Goal: Information Seeking & Learning: Learn about a topic

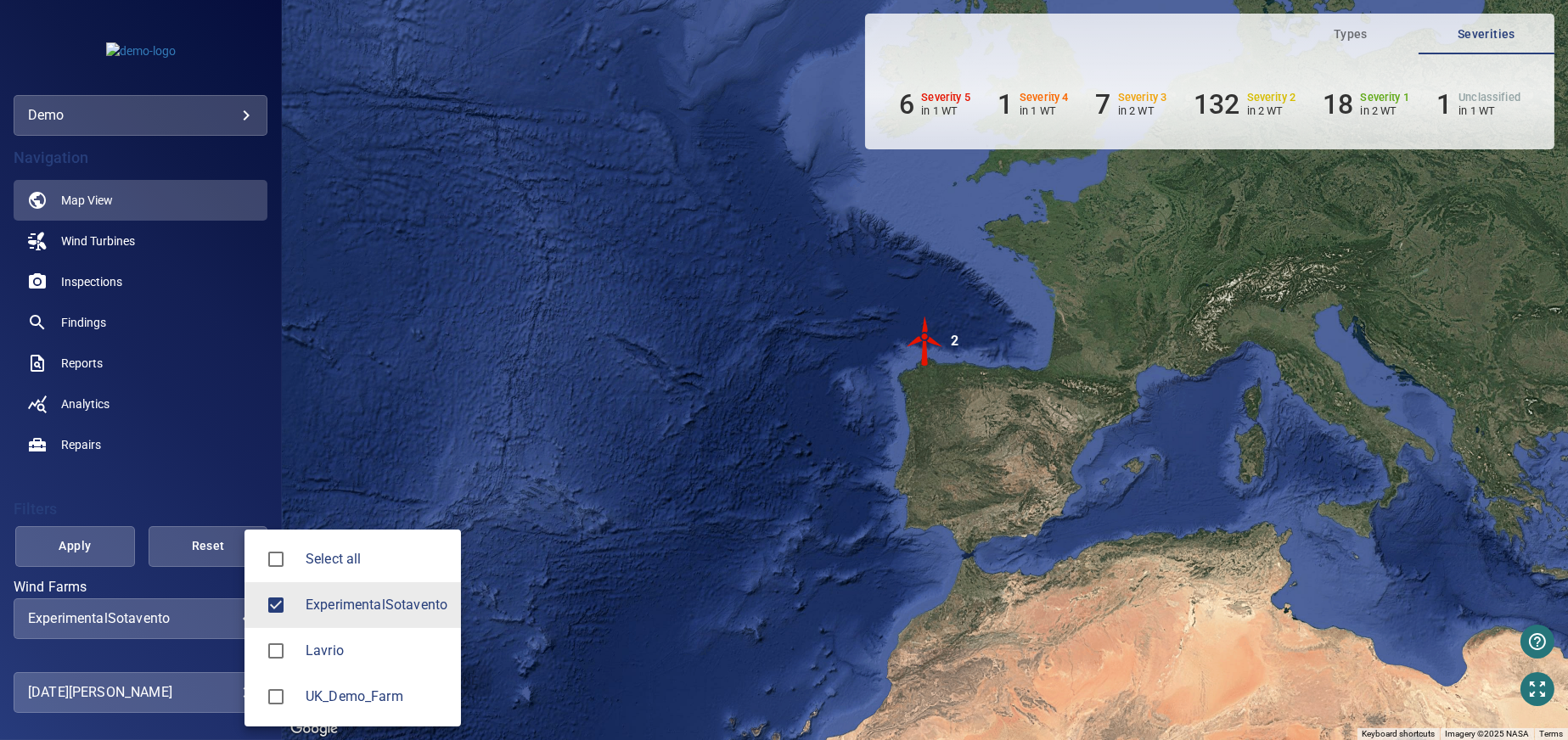
click at [233, 619] on body "**********" at bounding box center [784, 370] width 1568 height 740
type input "**********"
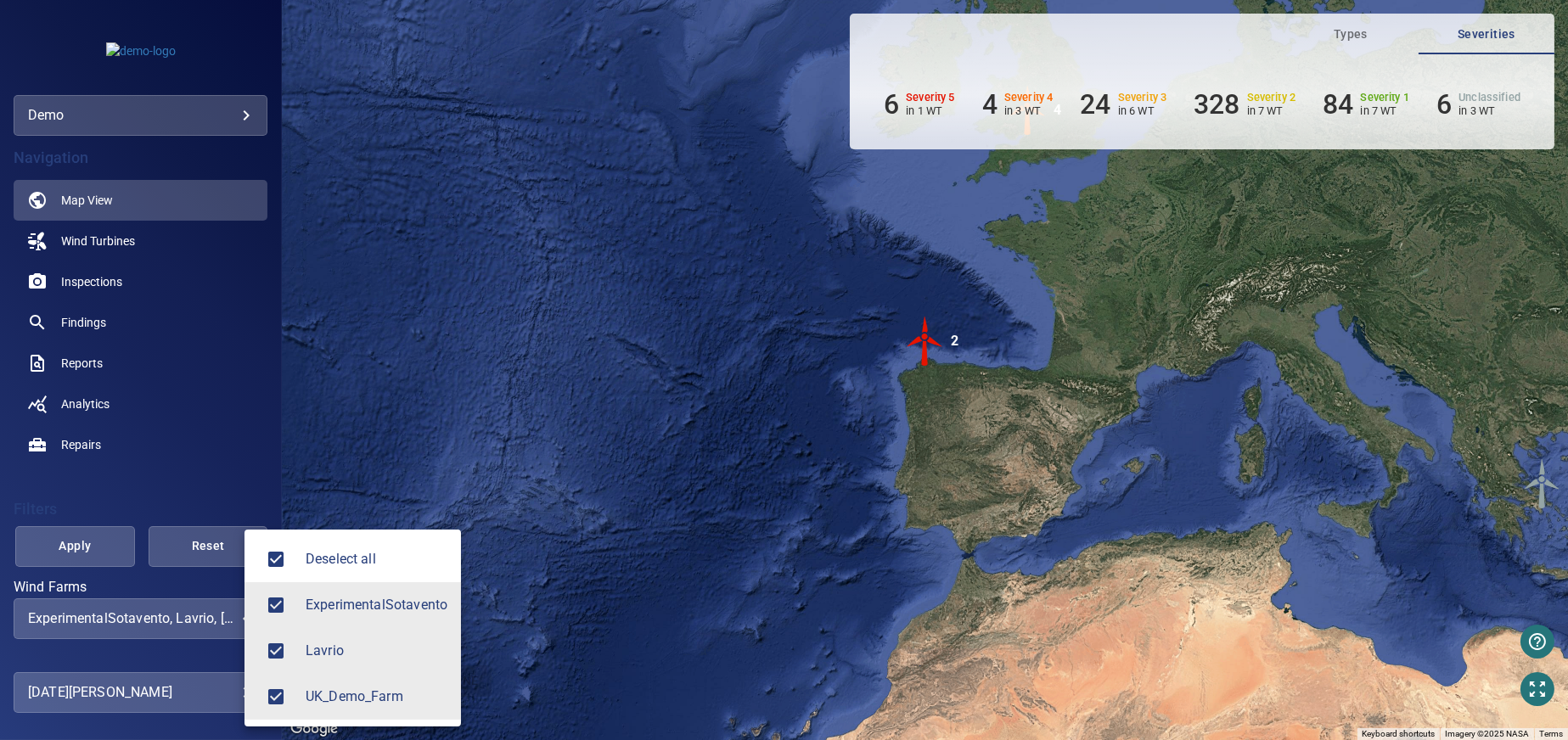
click at [88, 547] on div at bounding box center [784, 370] width 1568 height 740
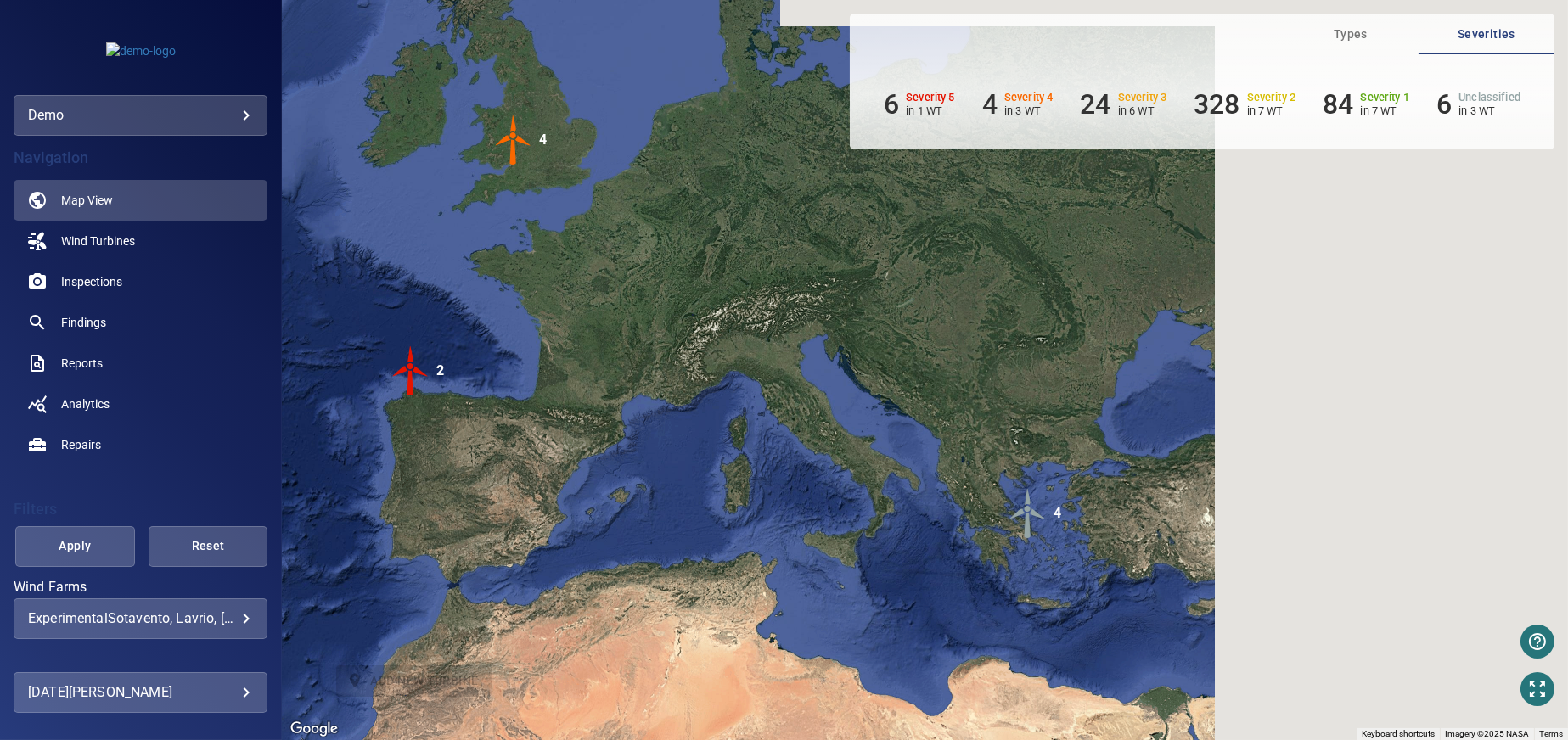
drag, startPoint x: 1002, startPoint y: 453, endPoint x: 485, endPoint y: 483, distance: 517.9
click at [485, 483] on div "To activate drag with keyboard, press Alt + Enter. Once in keyboard drag state,…" at bounding box center [925, 370] width 1287 height 740
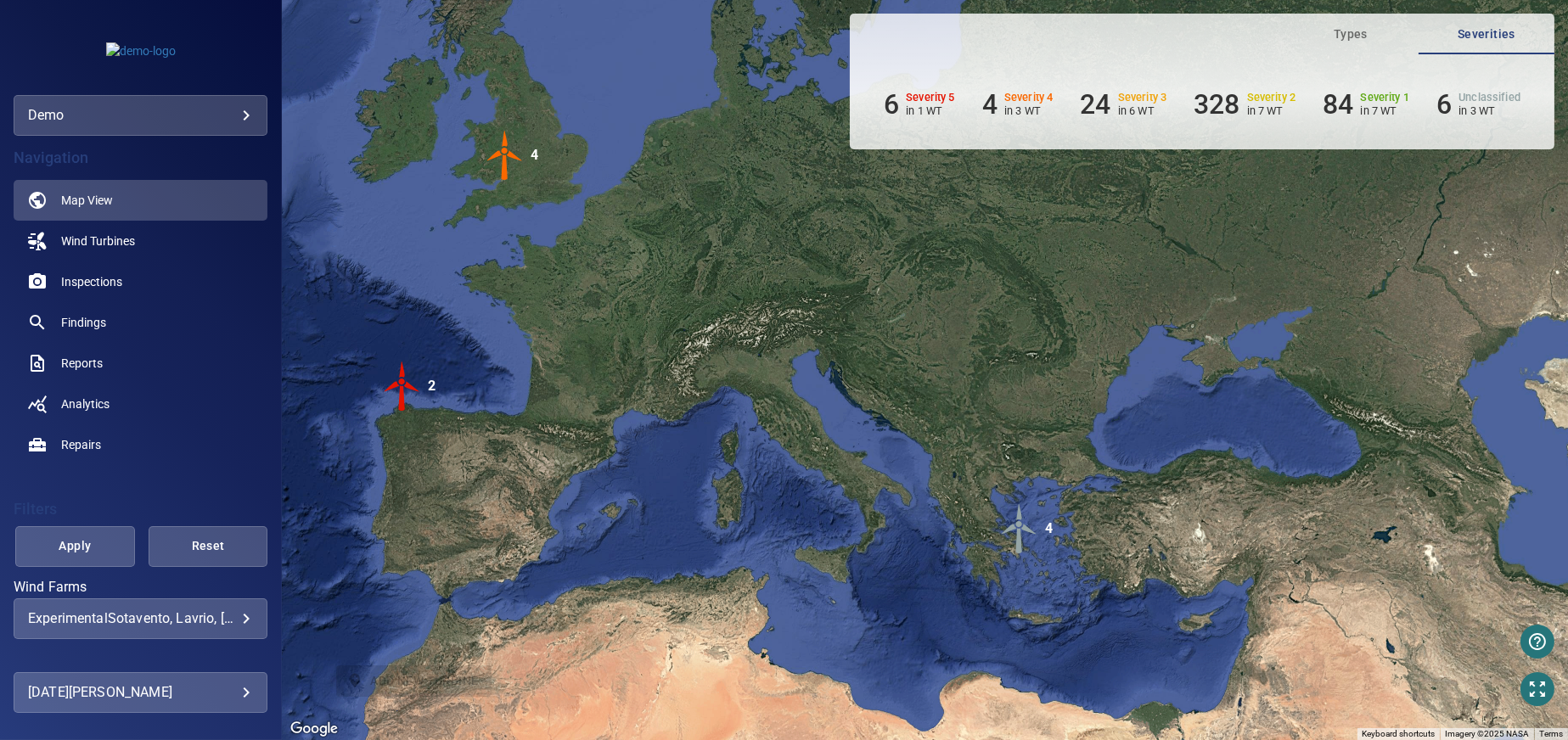
drag, startPoint x: 720, startPoint y: 467, endPoint x: 715, endPoint y: 449, distance: 18.7
click at [715, 449] on div "To activate drag with keyboard, press Alt + Enter. Once in keyboard drag state,…" at bounding box center [925, 370] width 1287 height 740
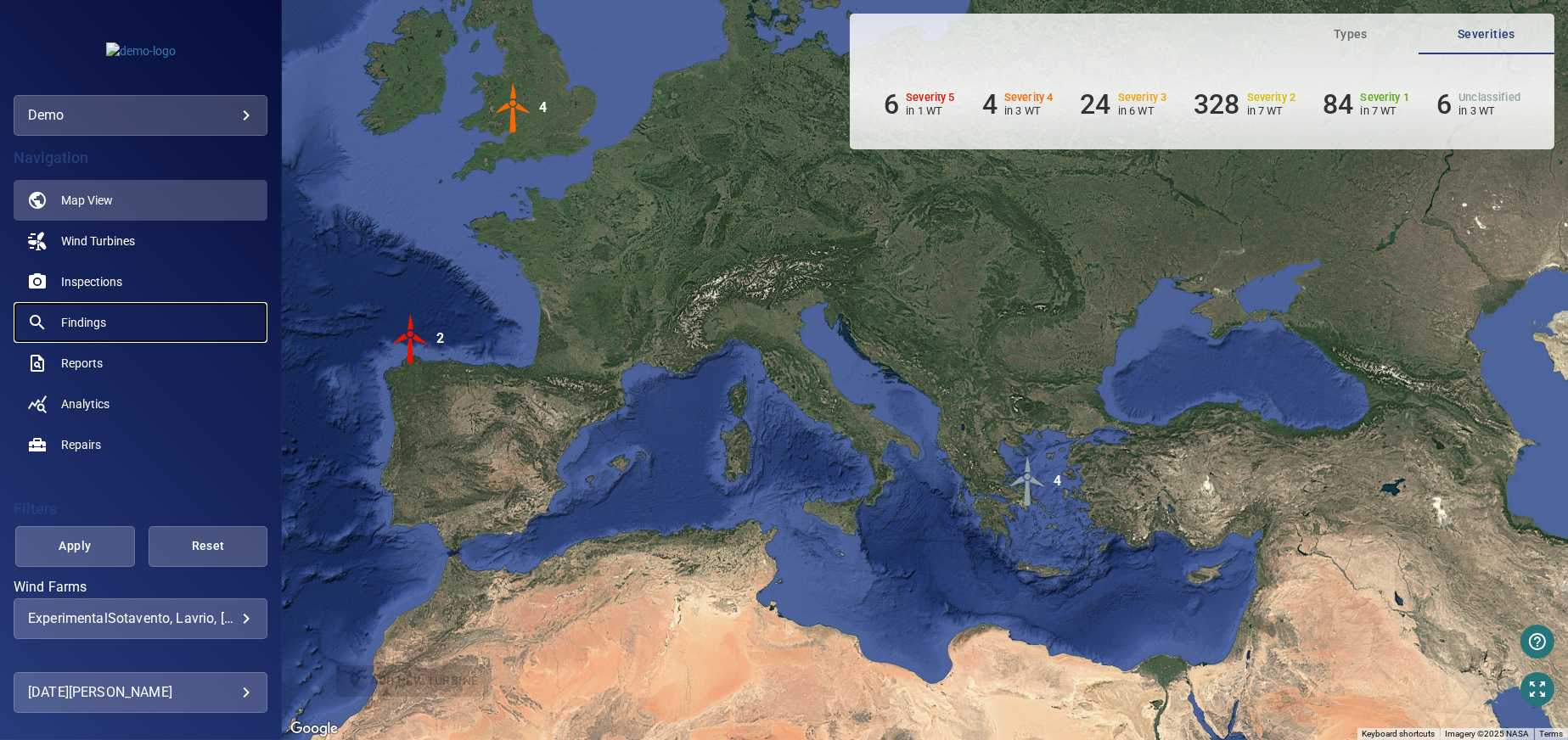
click at [90, 318] on span "Findings" at bounding box center [83, 322] width 45 height 17
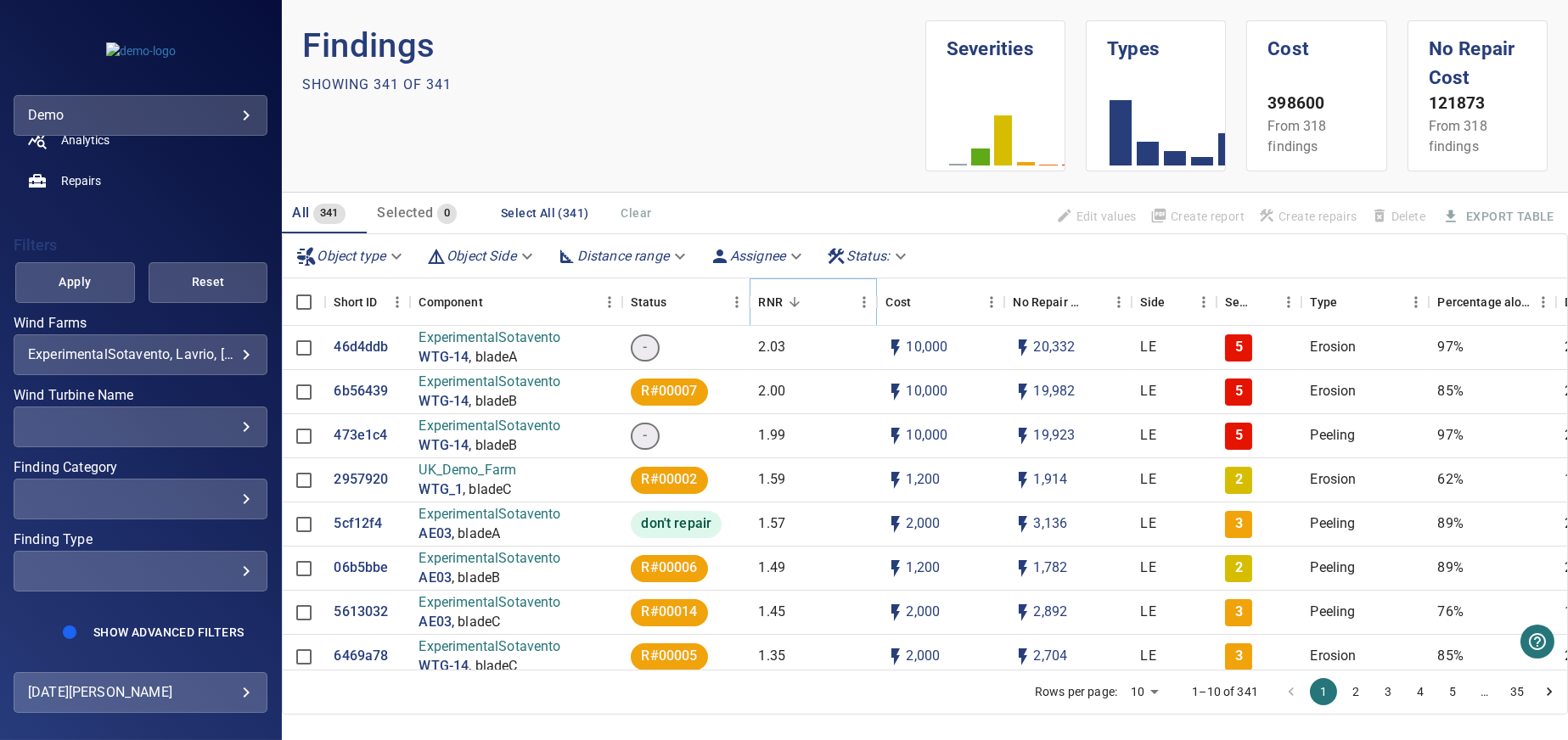
click at [798, 296] on icon "Sort" at bounding box center [794, 301] width 15 height 15
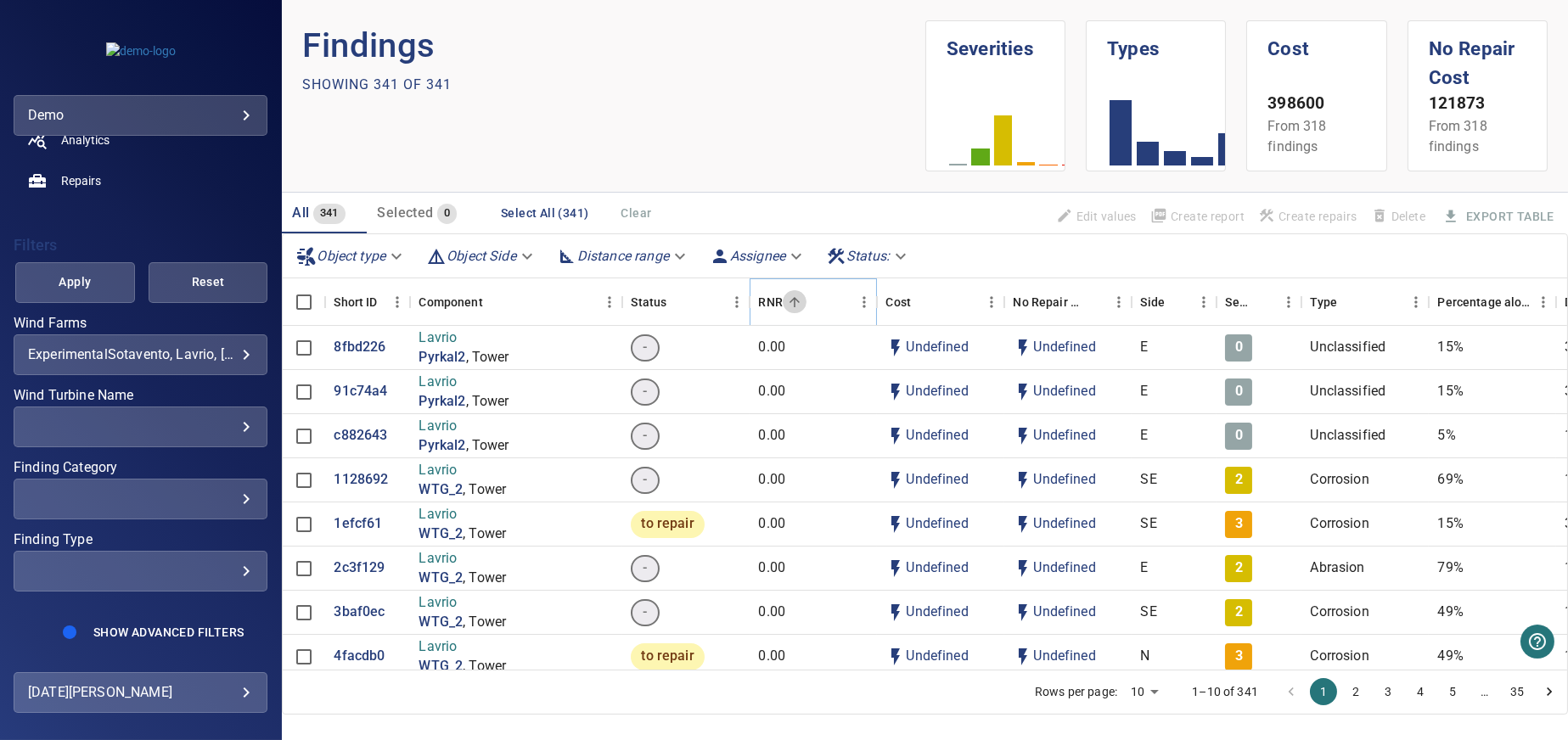
click at [796, 297] on icon "Sort" at bounding box center [794, 301] width 15 height 15
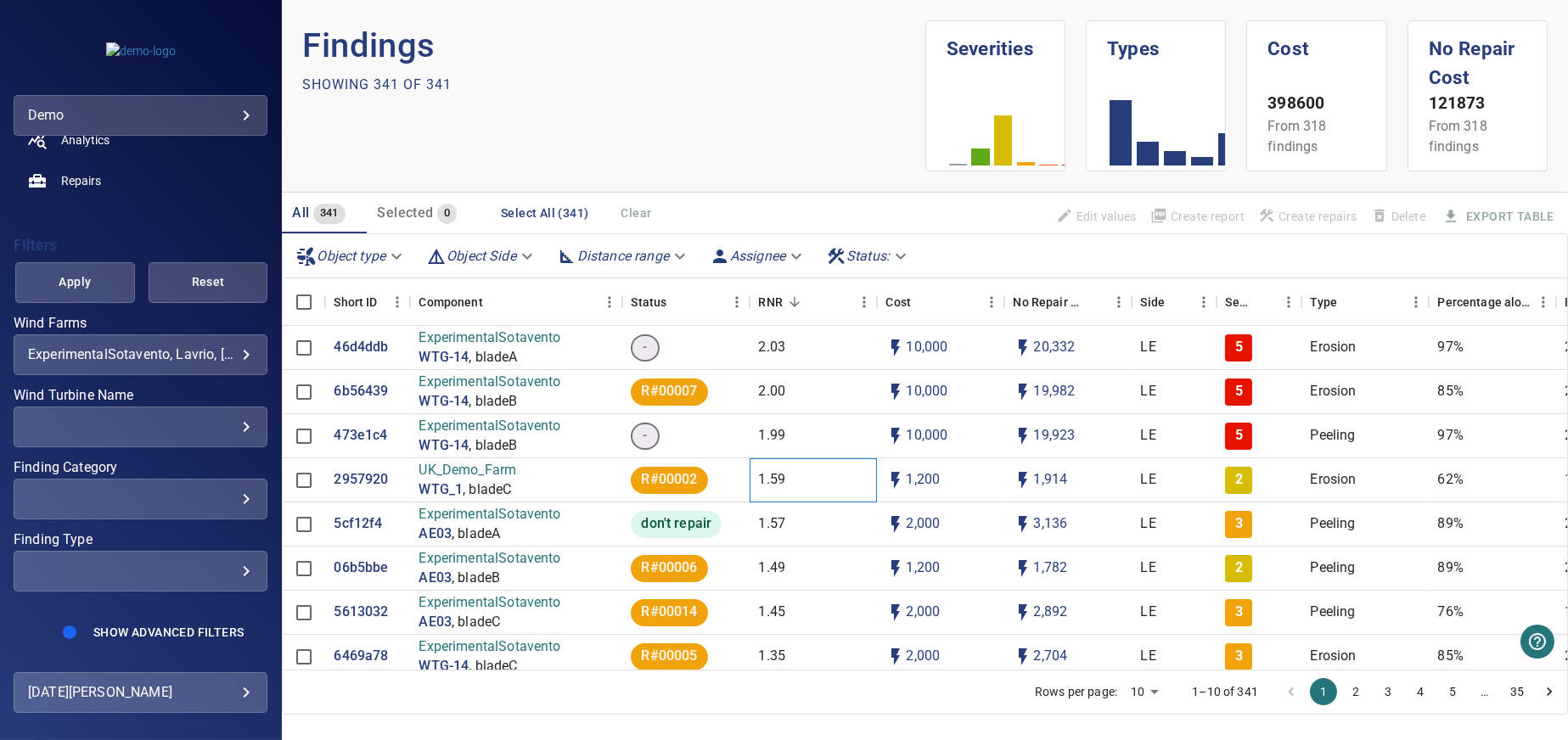
click at [775, 476] on p "1.59" at bounding box center [771, 480] width 27 height 20
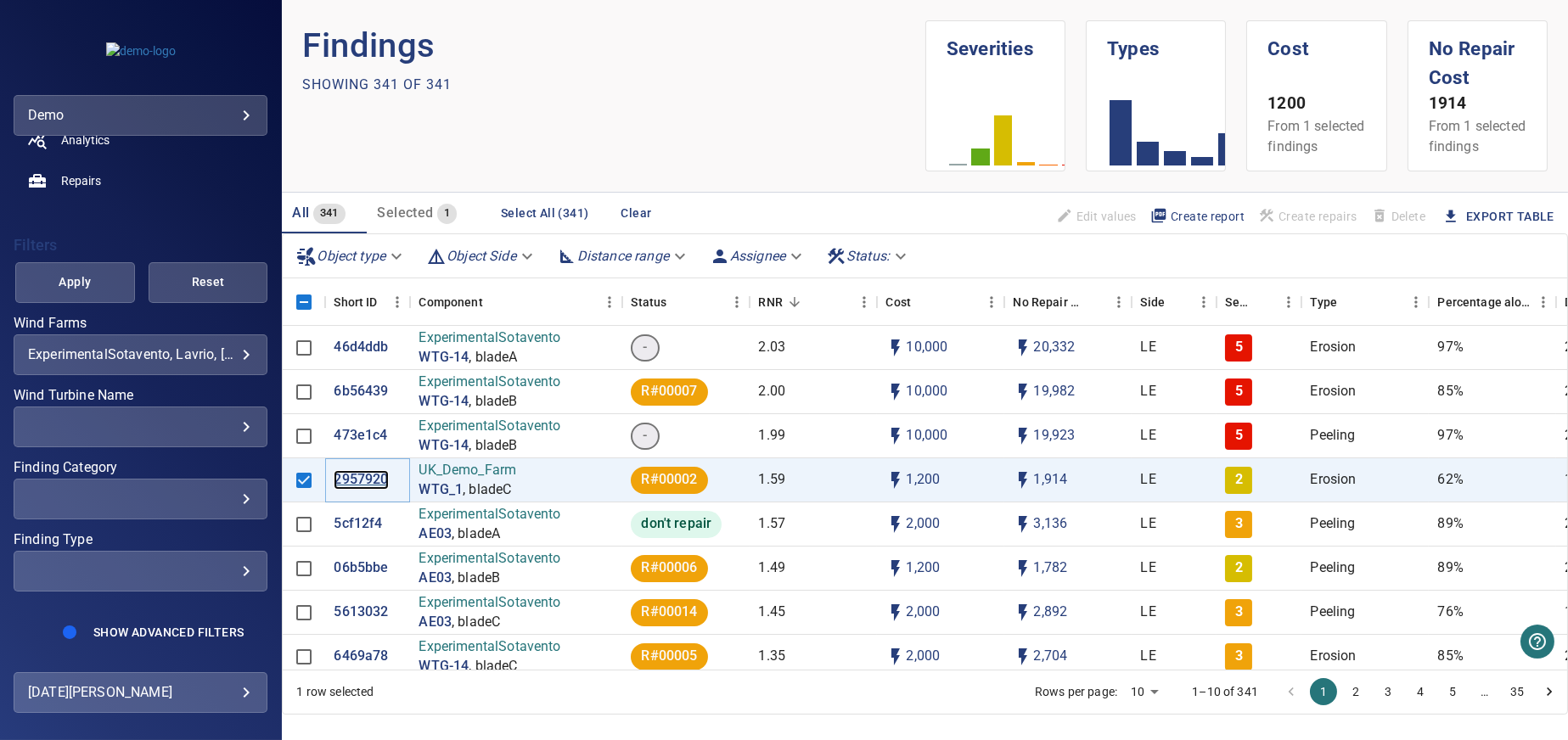
click at [365, 489] on p "2957920" at bounding box center [361, 480] width 55 height 20
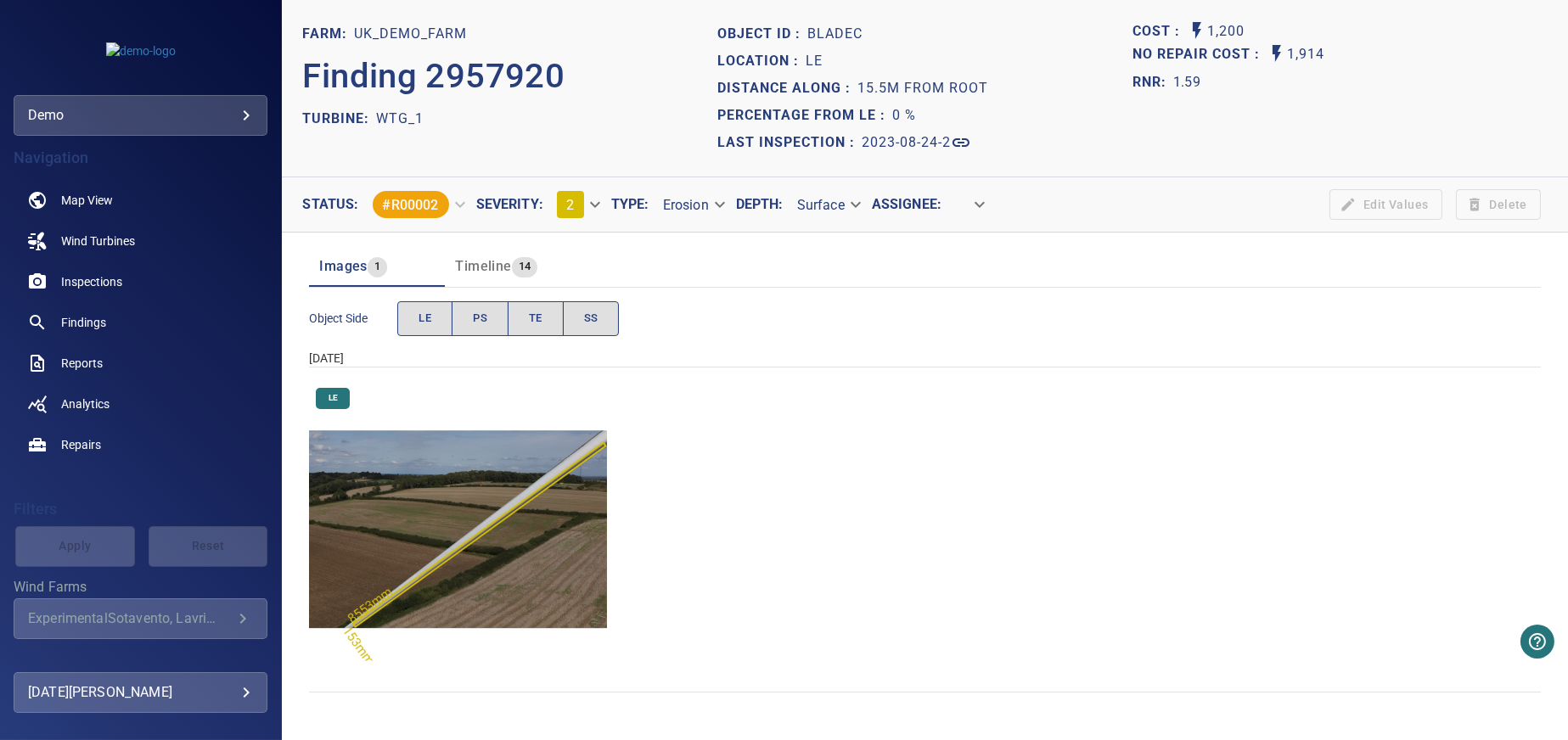
click at [486, 256] on div "Timeline 14" at bounding box center [496, 266] width 82 height 24
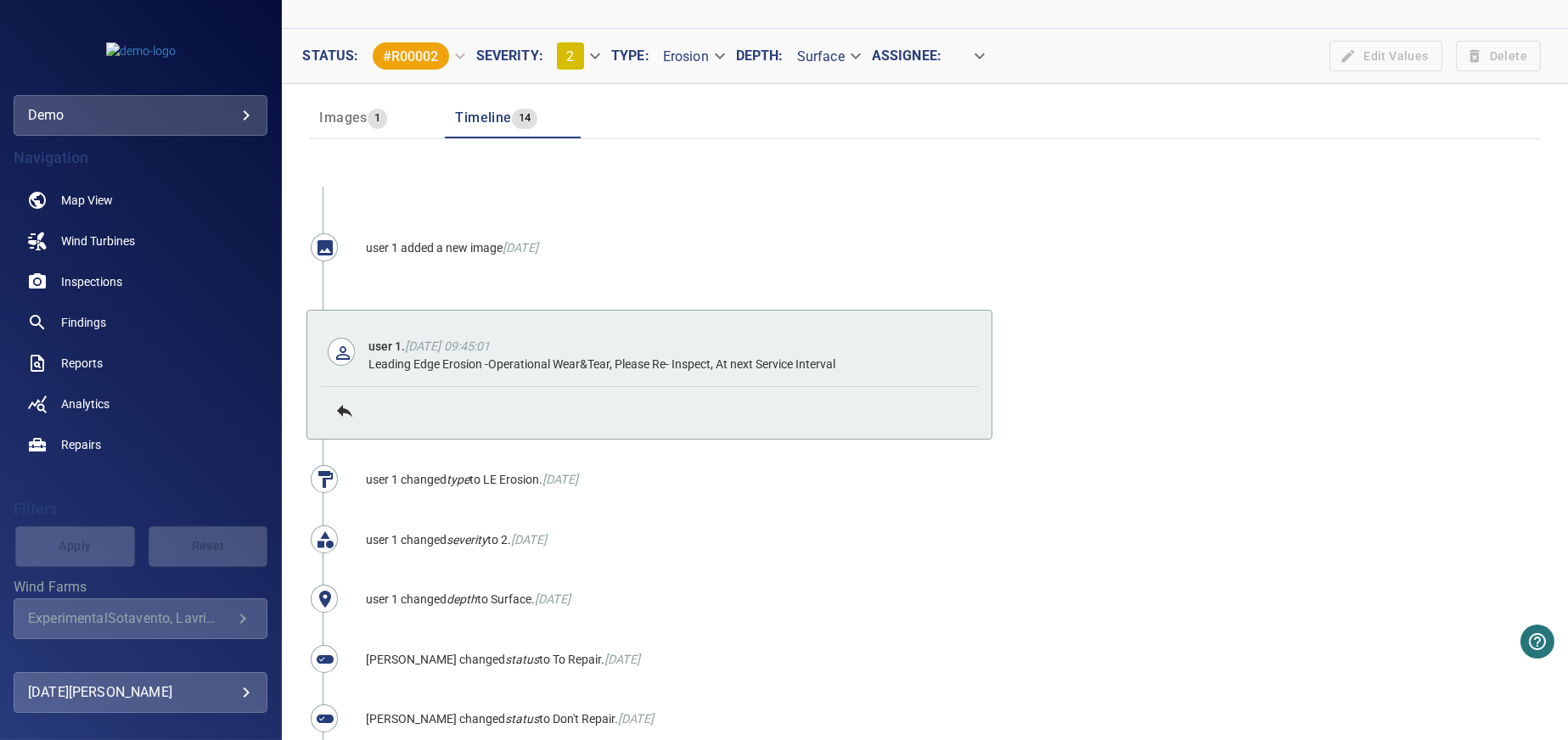
scroll to position [85, 0]
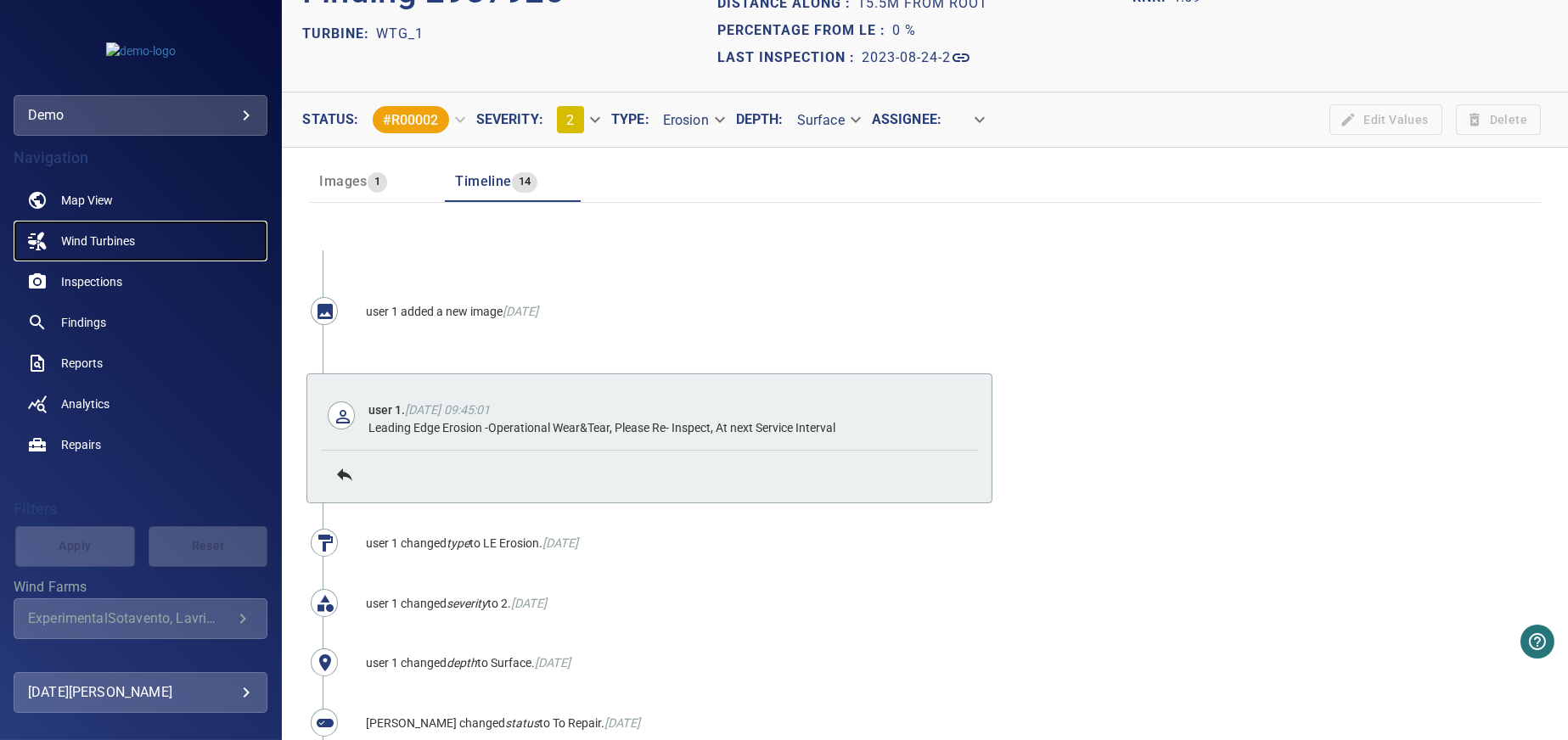
click at [85, 234] on span "Wind Turbines" at bounding box center [98, 241] width 74 height 17
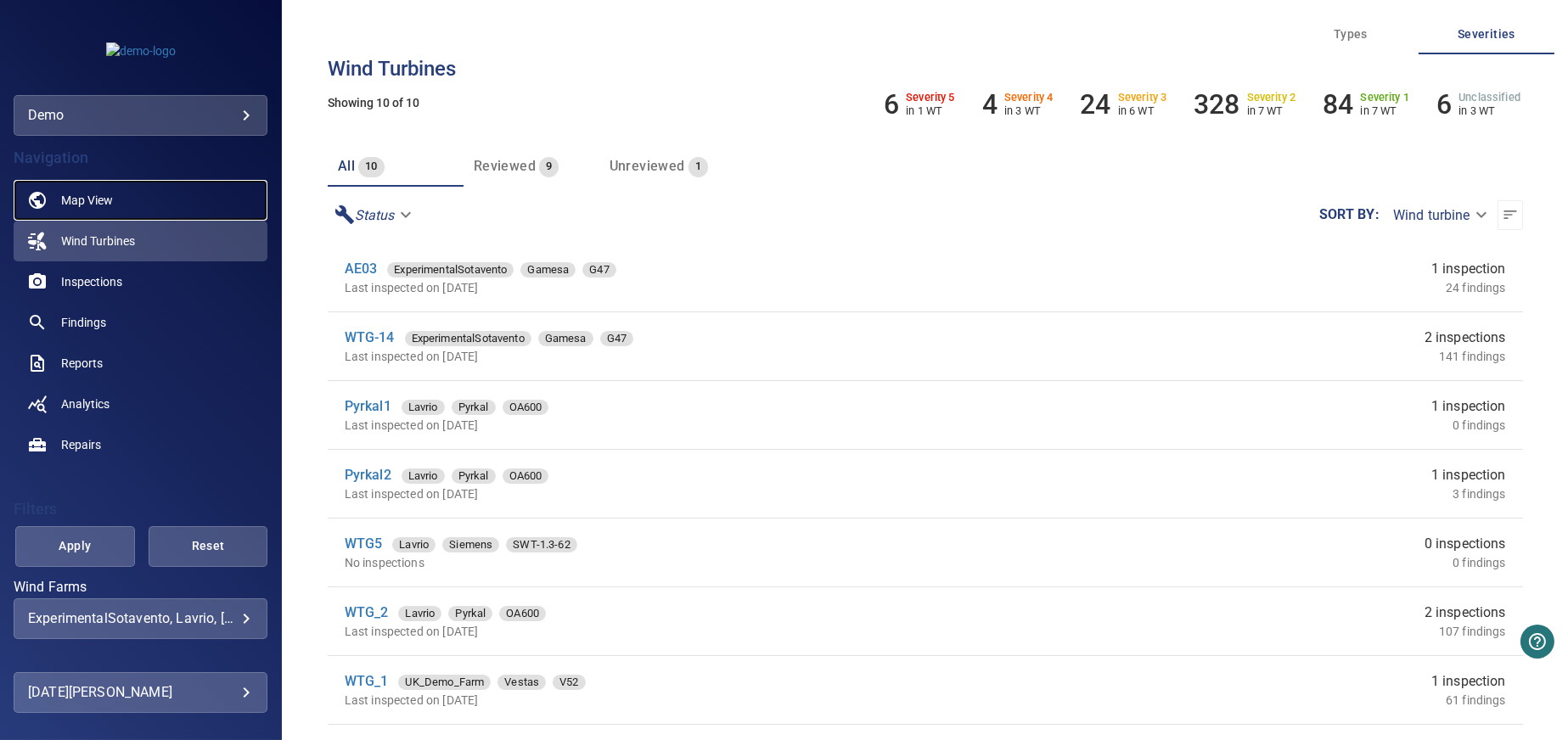
click at [105, 194] on span "Map View" at bounding box center [87, 200] width 52 height 17
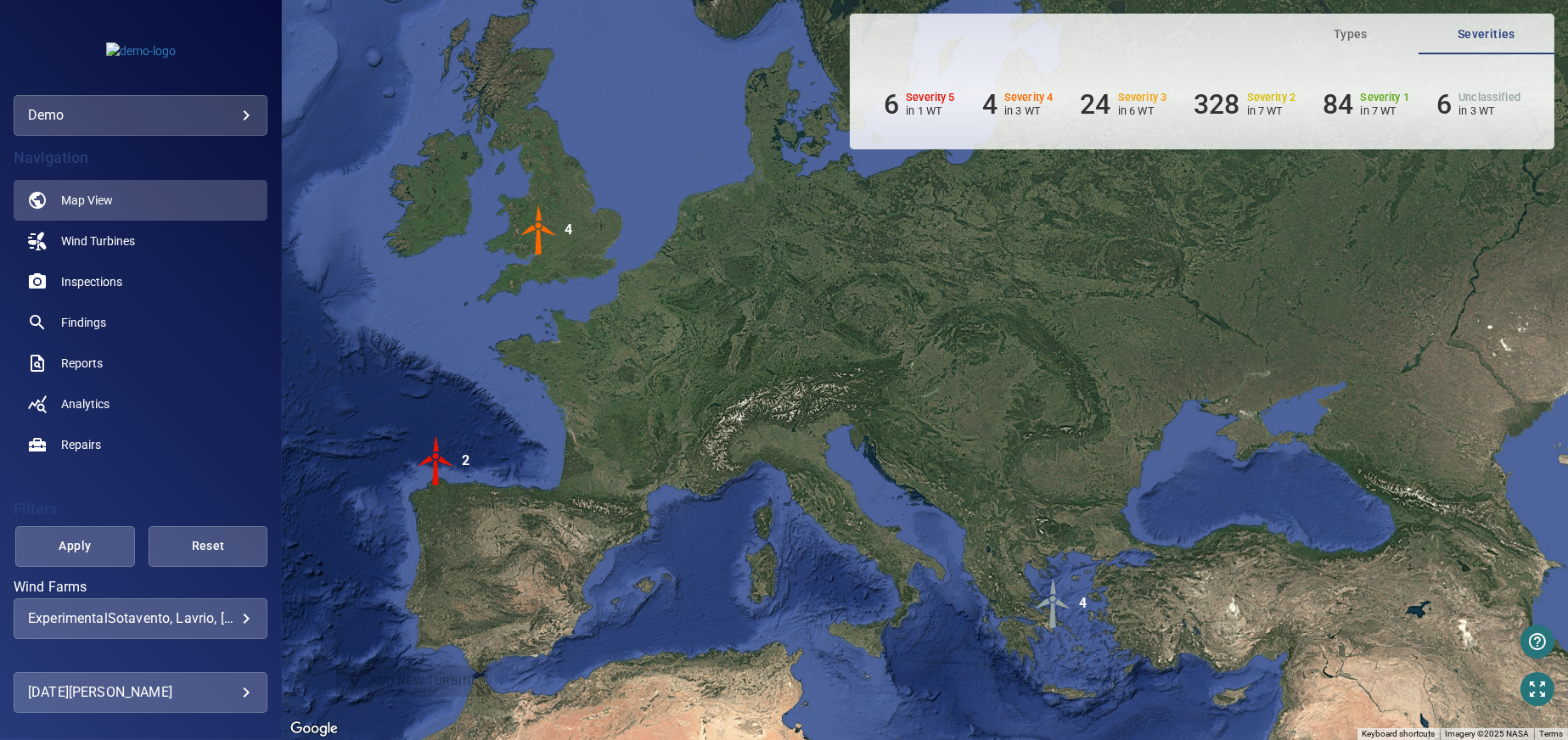
drag, startPoint x: 1058, startPoint y: 464, endPoint x: 569, endPoint y: 583, distance: 503.3
click at [569, 583] on div "To activate drag with keyboard, press Alt + Enter. Once in keyboard drag state,…" at bounding box center [925, 370] width 1287 height 740
click at [537, 239] on img "4" at bounding box center [538, 229] width 51 height 51
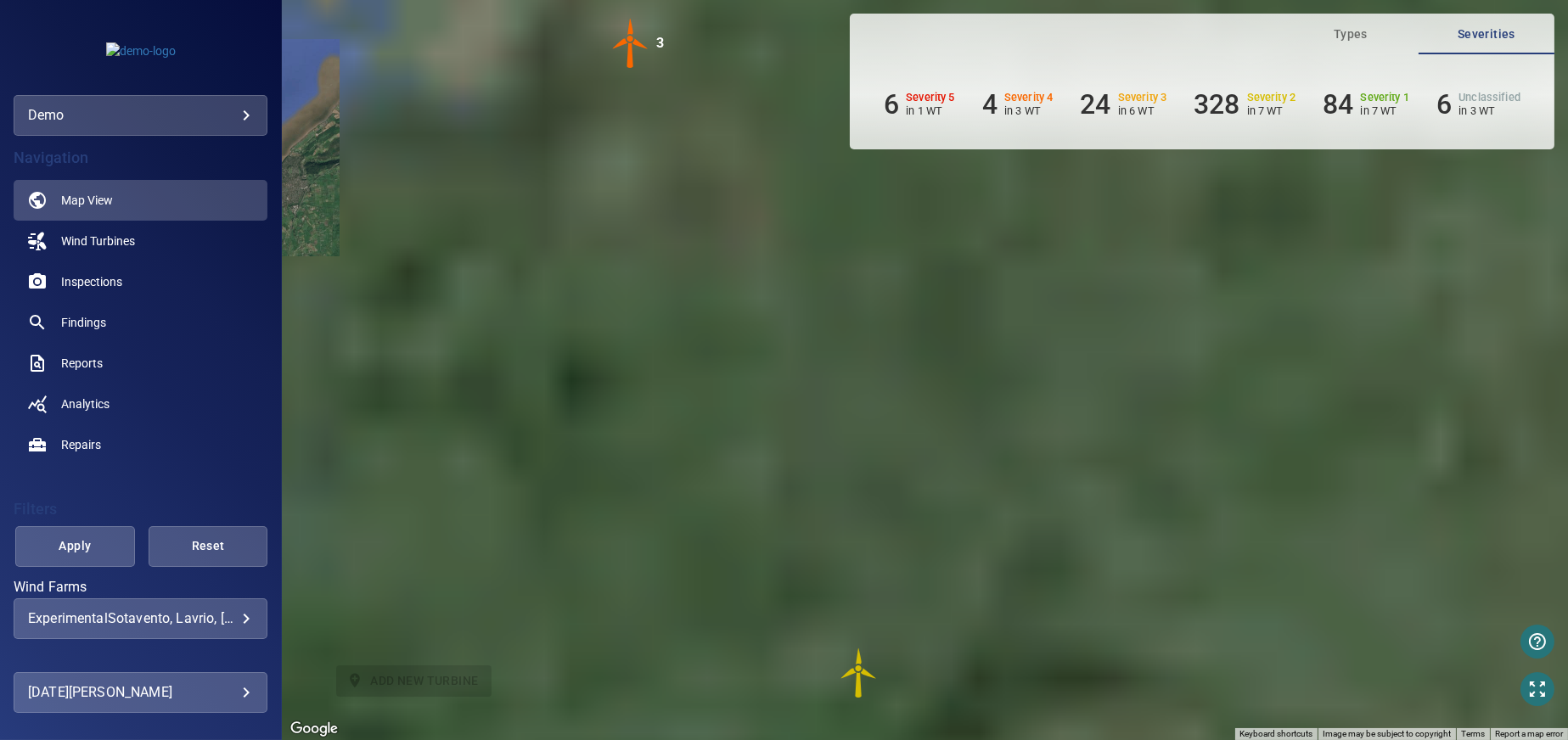
drag, startPoint x: 858, startPoint y: 311, endPoint x: 663, endPoint y: 317, distance: 195.1
click at [663, 317] on div "To navigate, press the arrow keys. To activate drag with keyboard, press Alt + …" at bounding box center [925, 370] width 1287 height 740
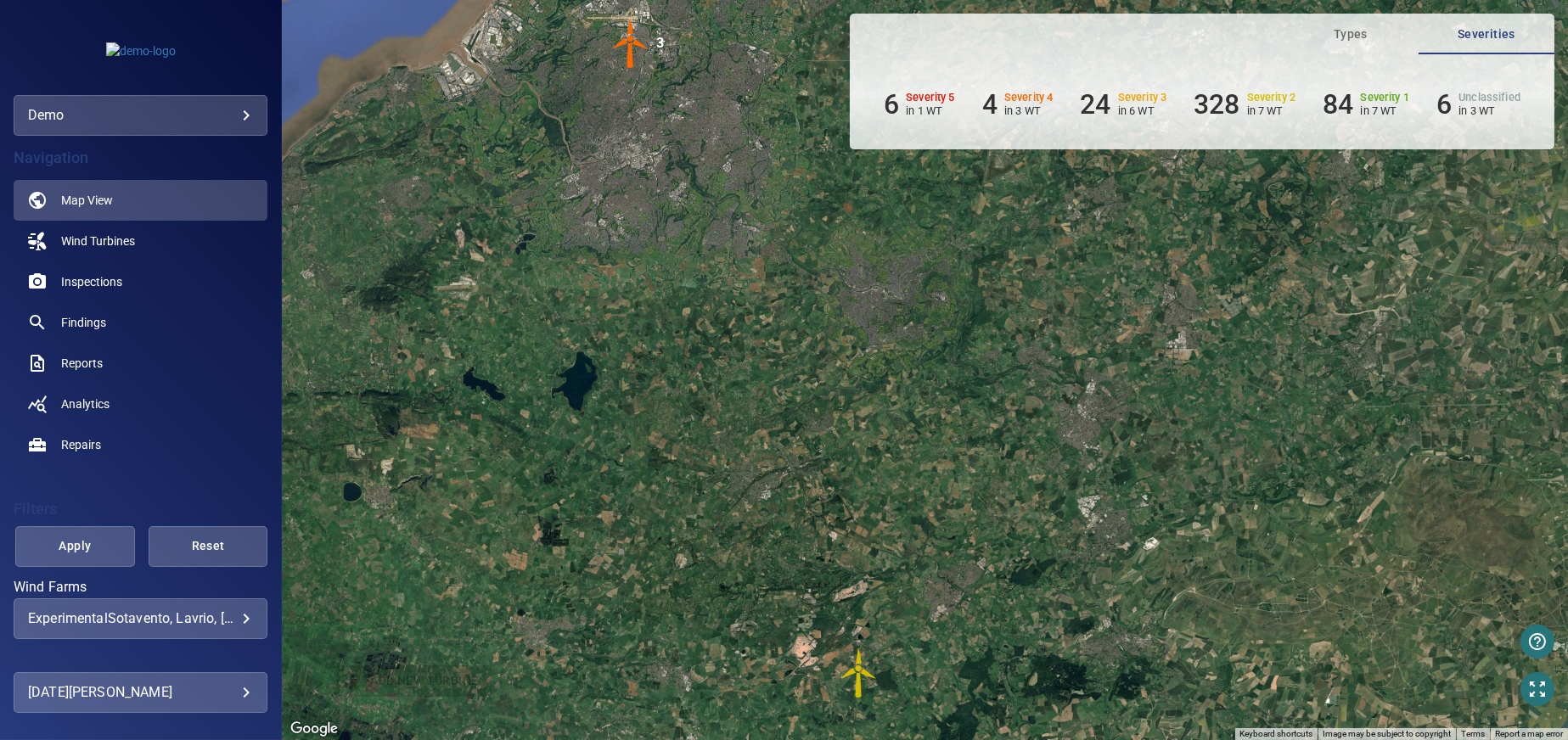
click at [859, 682] on img "WTG_2" at bounding box center [858, 673] width 51 height 51
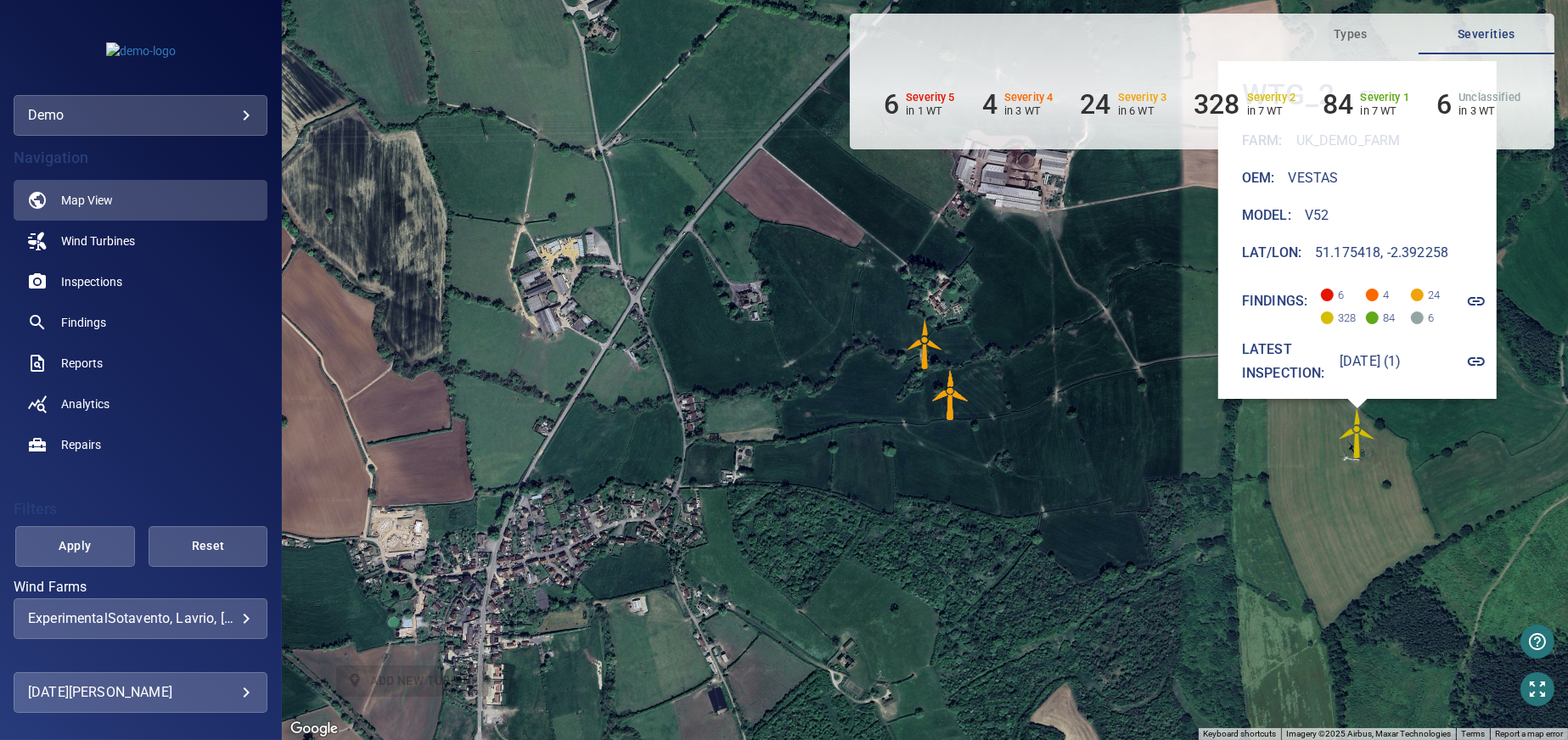
click at [1359, 445] on img "WTG_2" at bounding box center [1357, 433] width 51 height 51
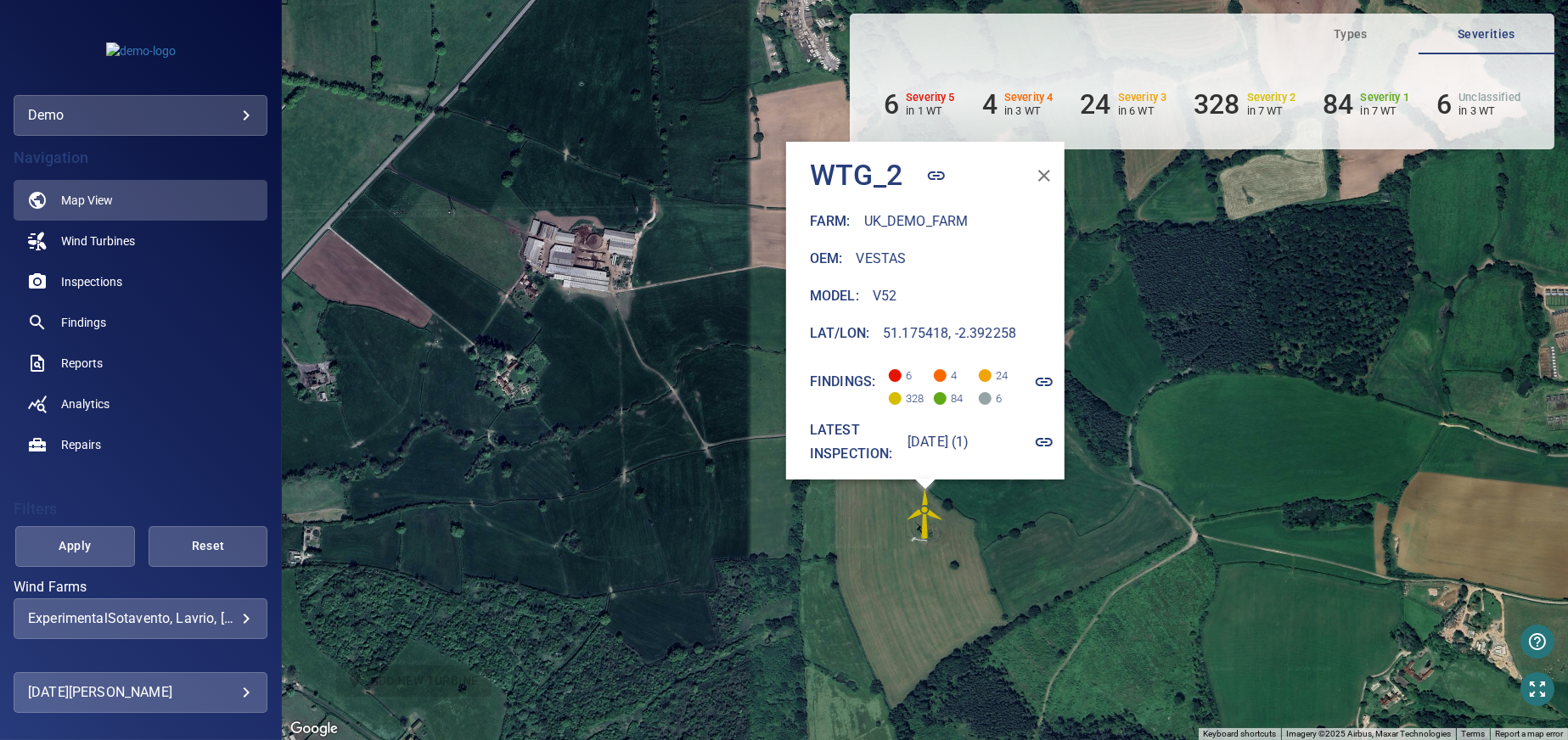
click at [924, 519] on img "WTG_2" at bounding box center [925, 513] width 51 height 51
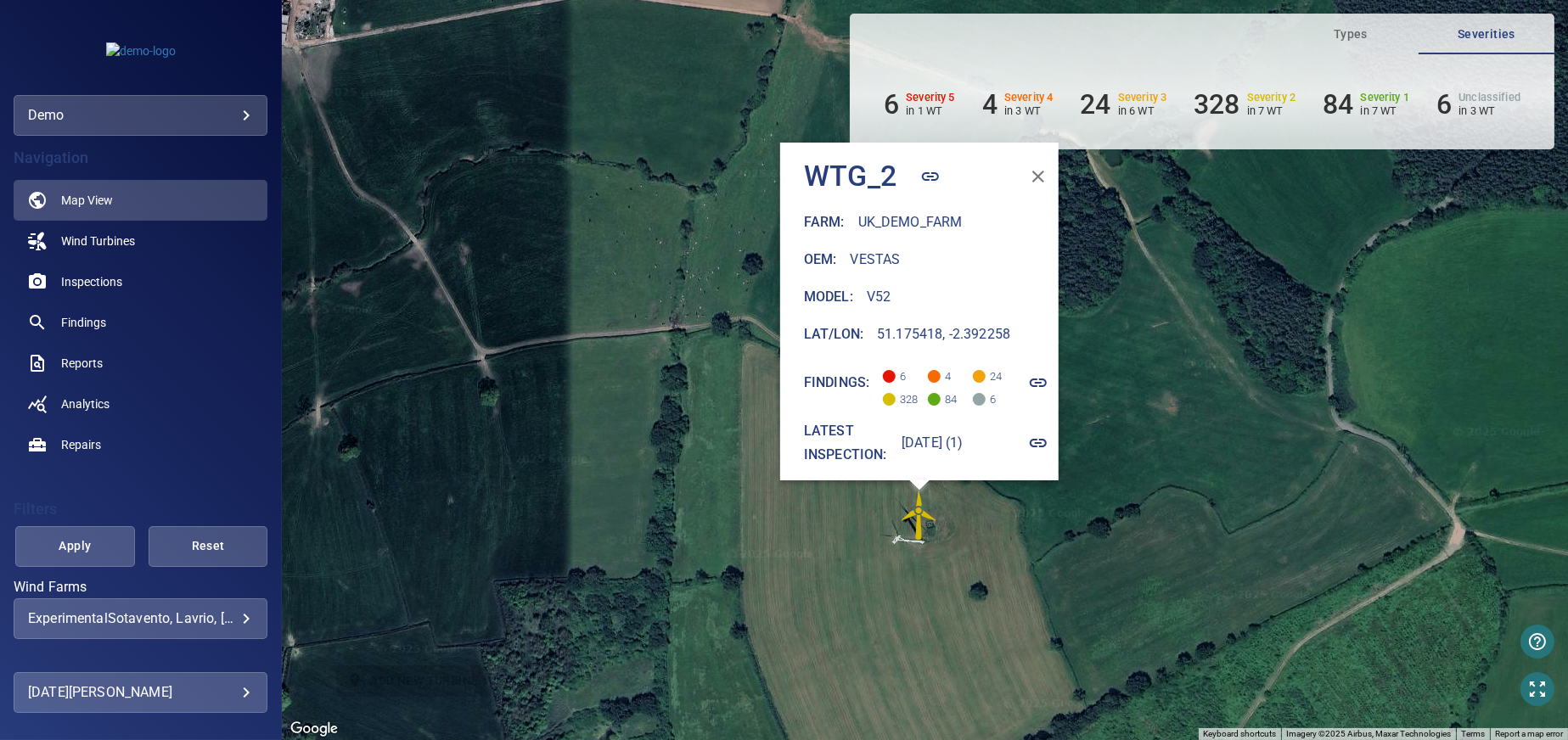
click at [916, 519] on img "WTG_2" at bounding box center [919, 514] width 51 height 51
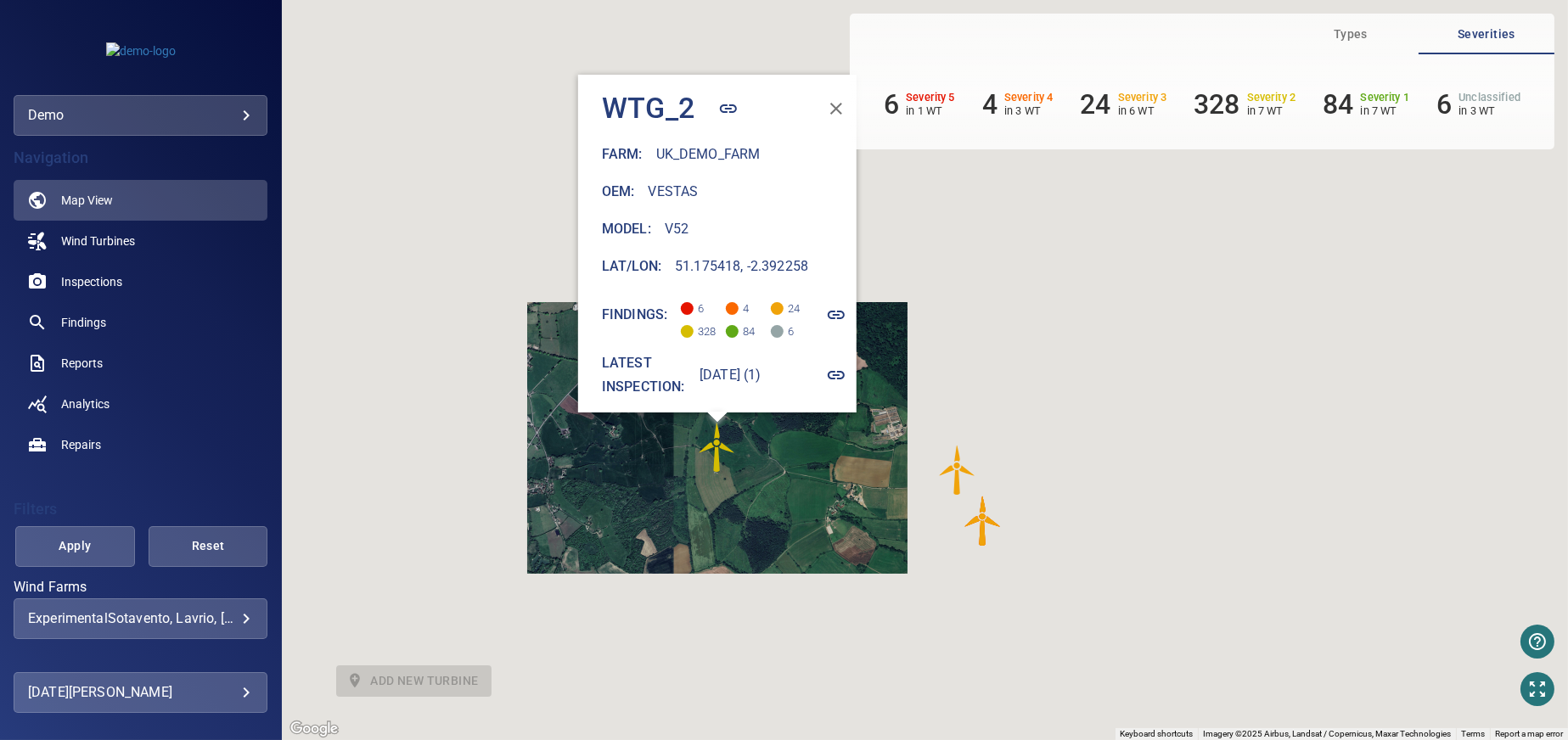
drag, startPoint x: 580, startPoint y: 329, endPoint x: 610, endPoint y: 490, distance: 163.8
click at [611, 490] on div "To activate drag with keyboard, press Alt + Enter. Once in keyboard drag state,…" at bounding box center [925, 370] width 1287 height 740
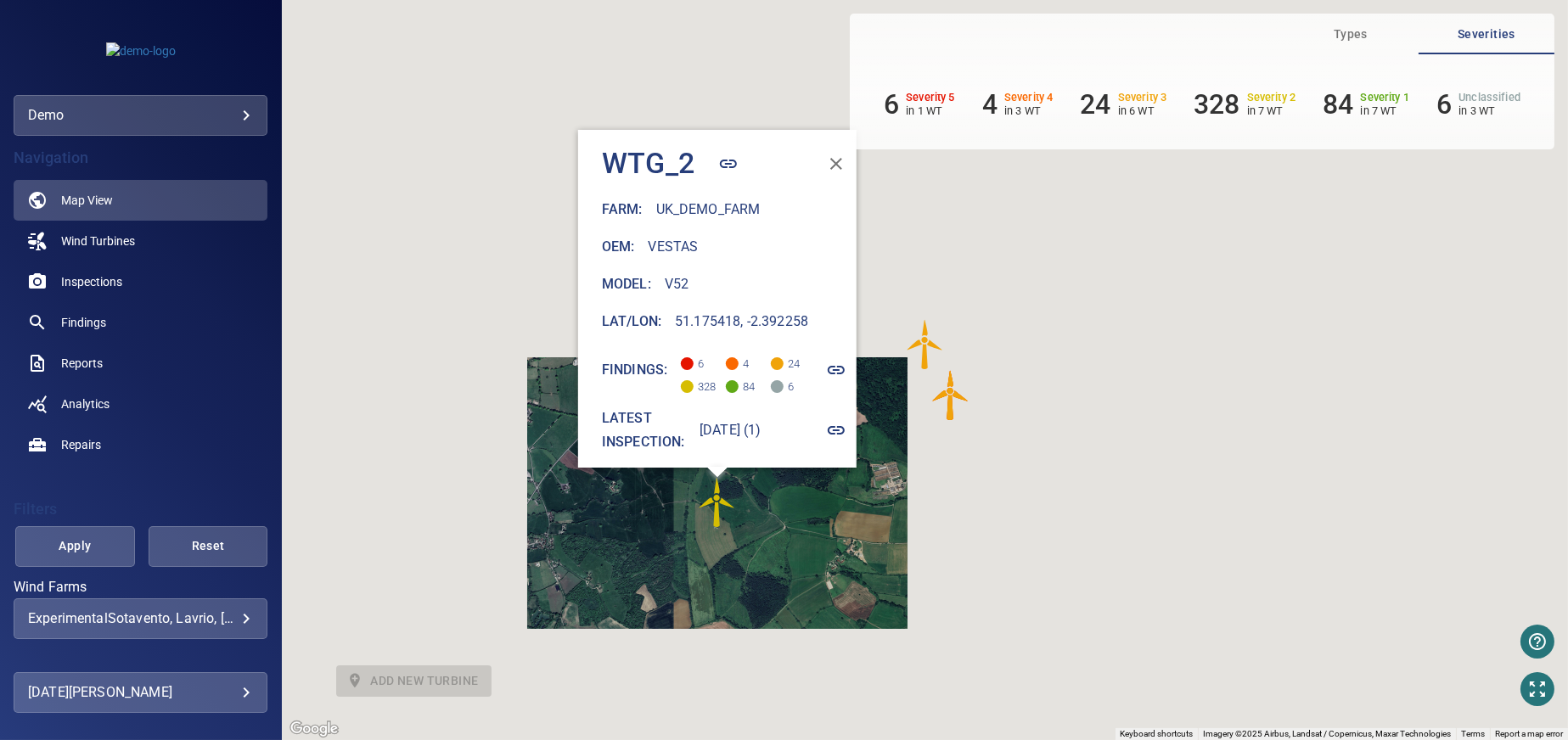
click at [835, 154] on icon "button" at bounding box center [837, 163] width 21 height 21
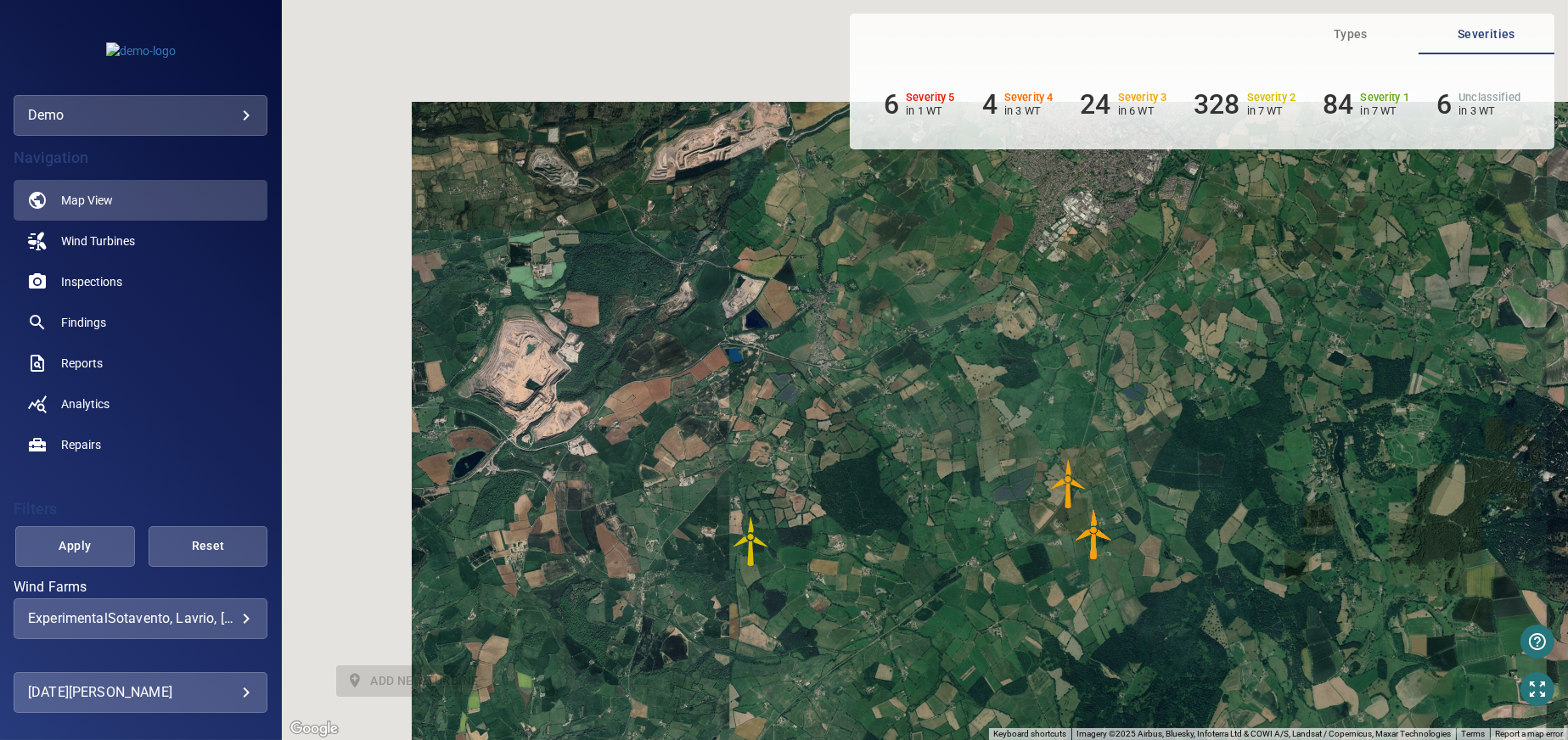
drag, startPoint x: 543, startPoint y: 281, endPoint x: 797, endPoint y: 484, distance: 325.2
click at [795, 482] on div "To activate drag with keyboard, press Alt + Enter. Once in keyboard drag state,…" at bounding box center [925, 370] width 1287 height 740
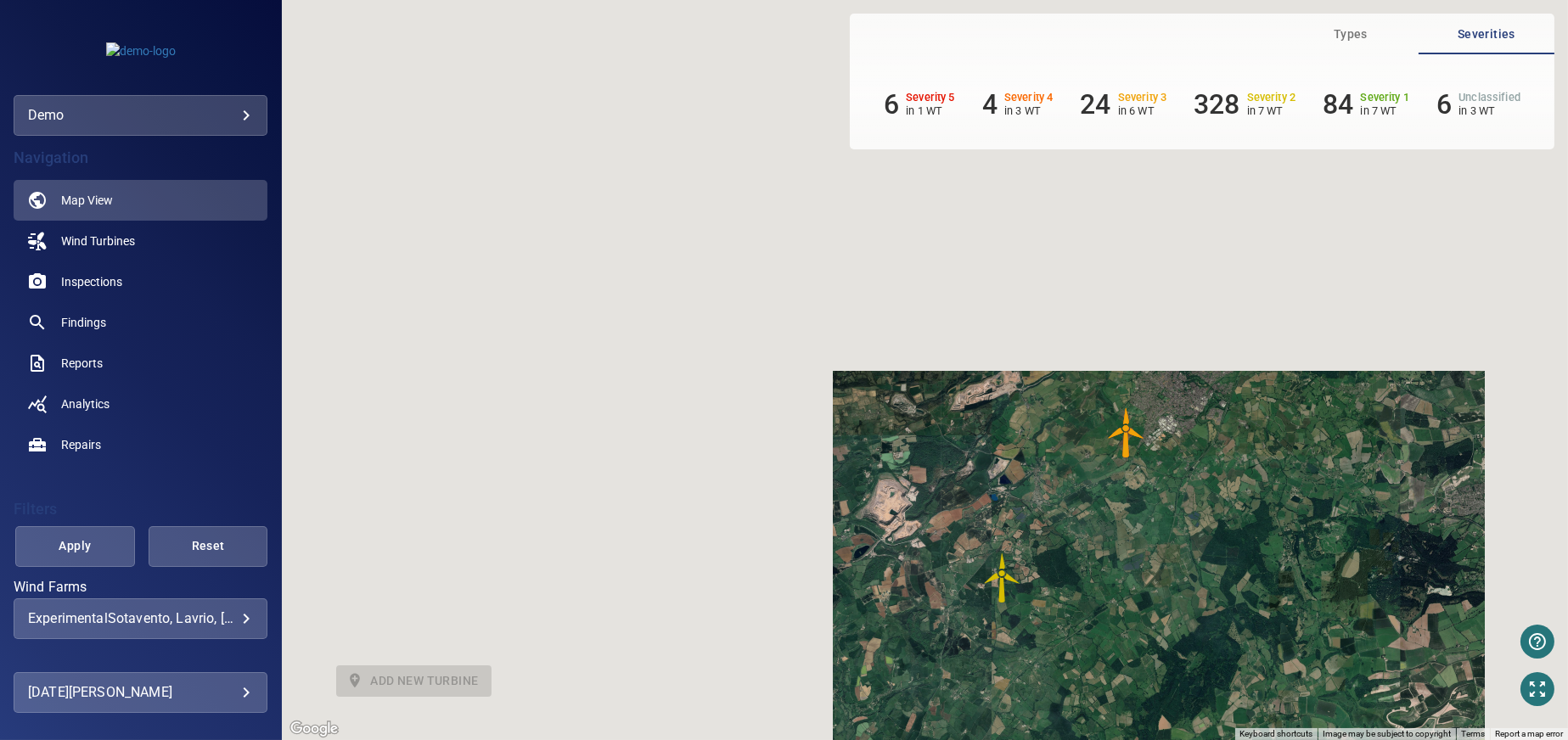
drag, startPoint x: 824, startPoint y: 461, endPoint x: 910, endPoint y: 474, distance: 87.0
click at [910, 474] on div "To activate drag with keyboard, press Alt + Enter. Once in keyboard drag state,…" at bounding box center [925, 370] width 1287 height 740
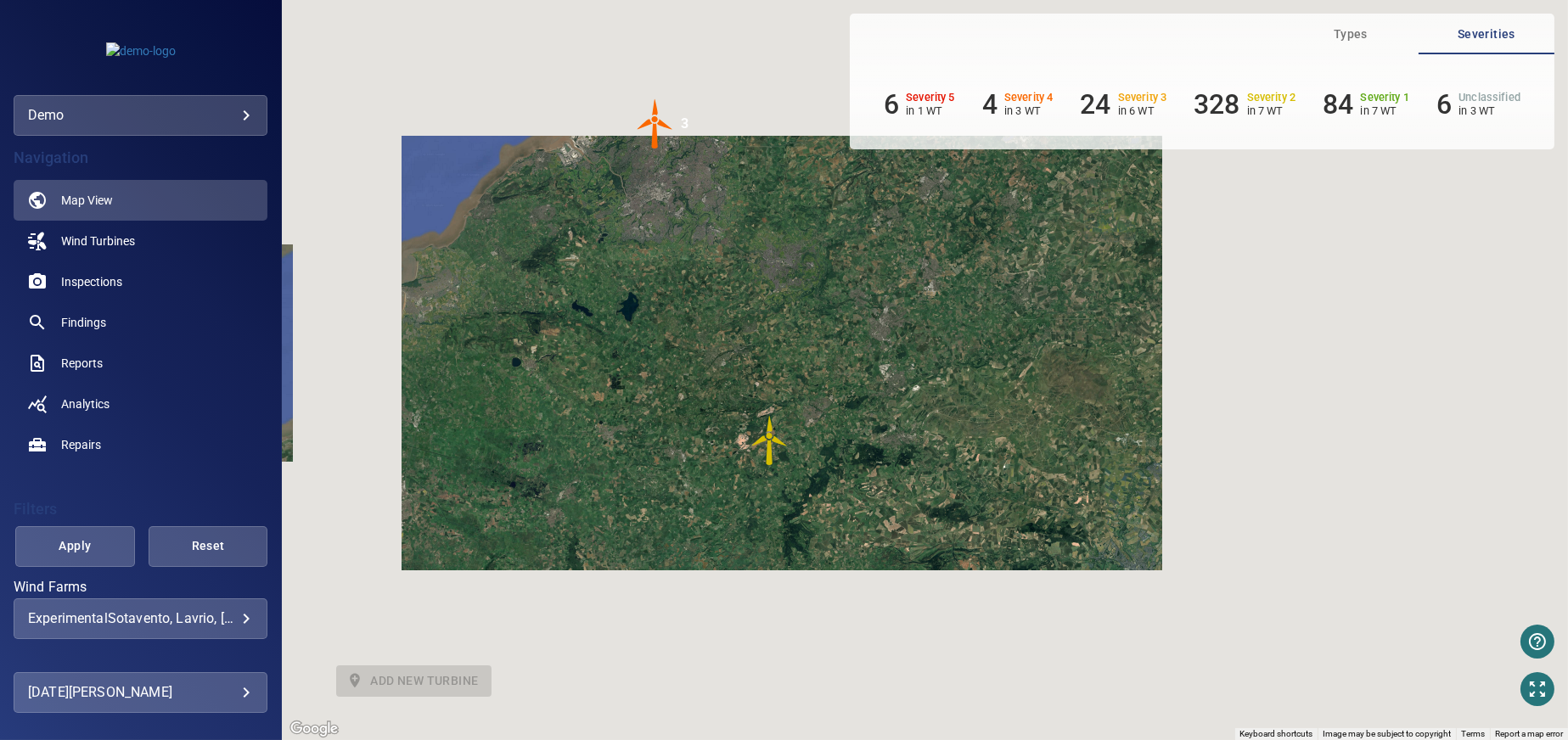
click at [655, 135] on img "3" at bounding box center [655, 123] width 51 height 51
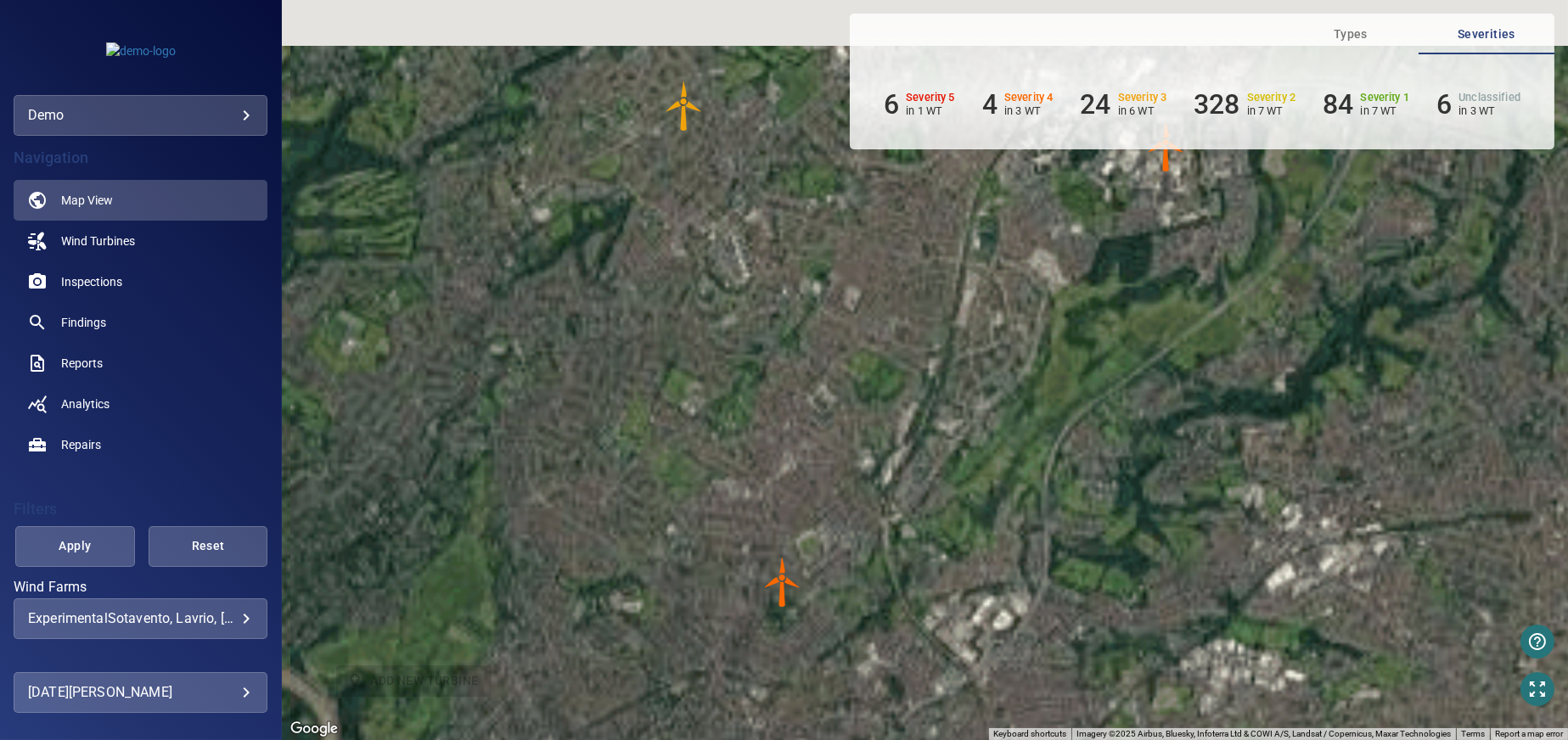
click at [234, 624] on body "**********" at bounding box center [784, 370] width 1568 height 740
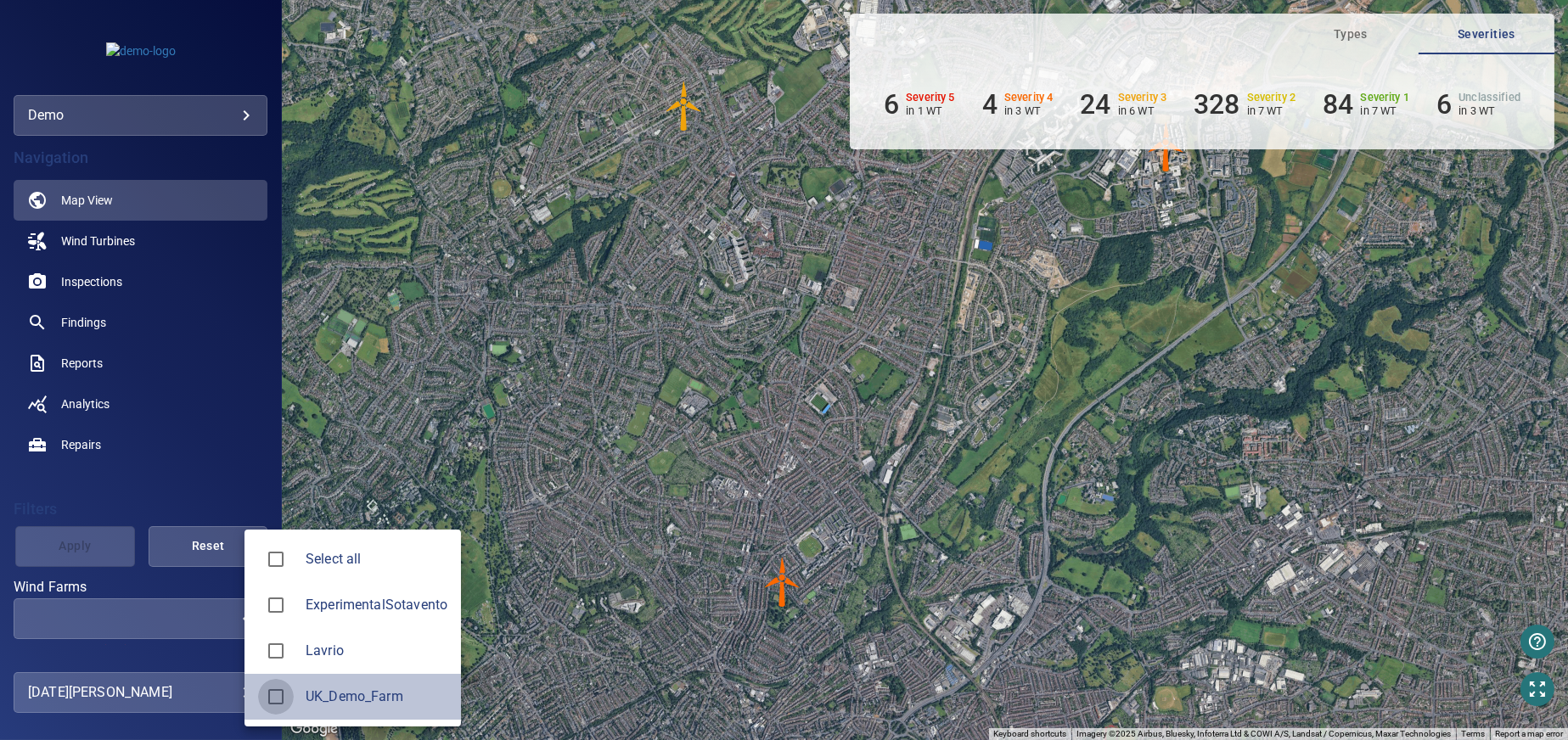
type input "**********"
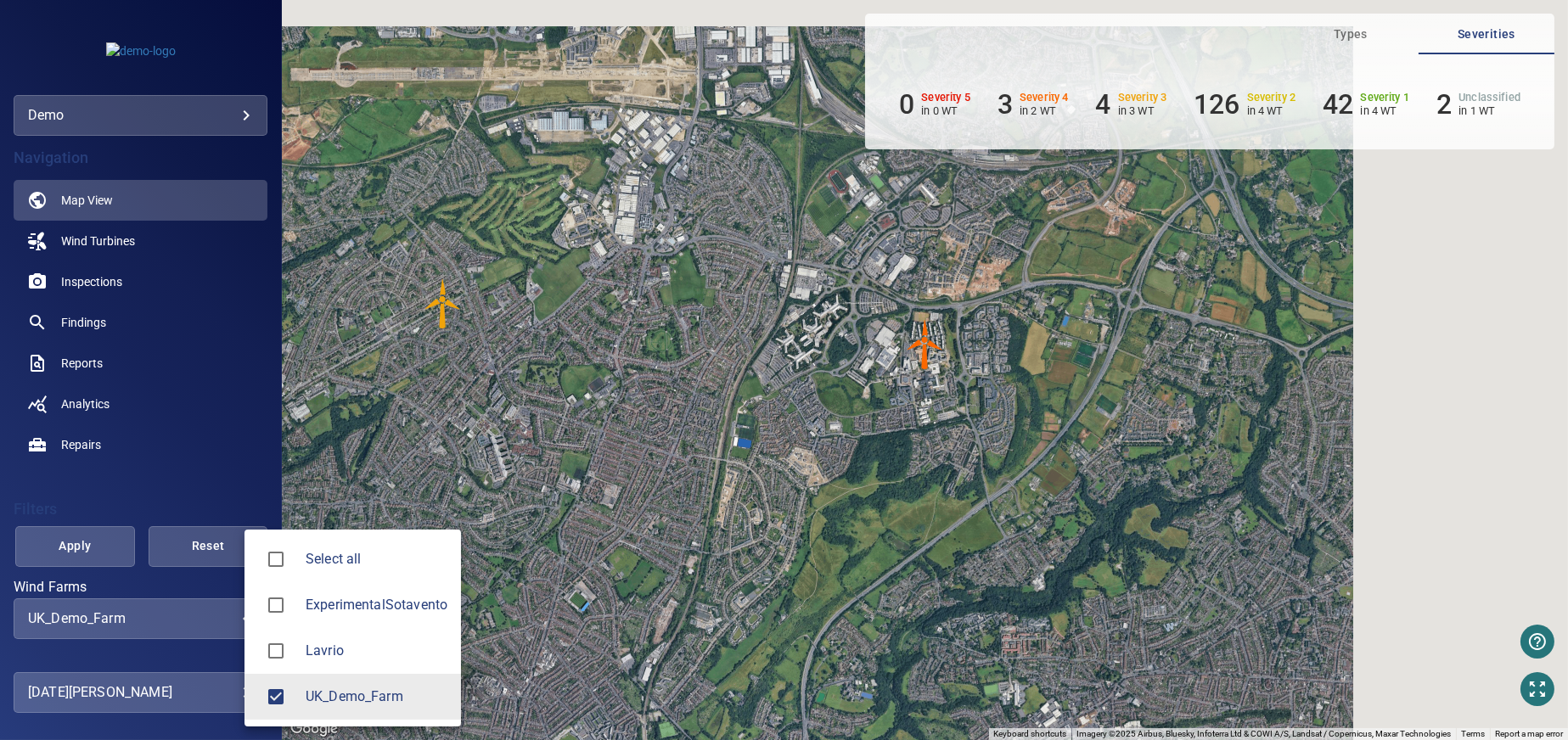
click at [127, 246] on div at bounding box center [784, 370] width 1568 height 740
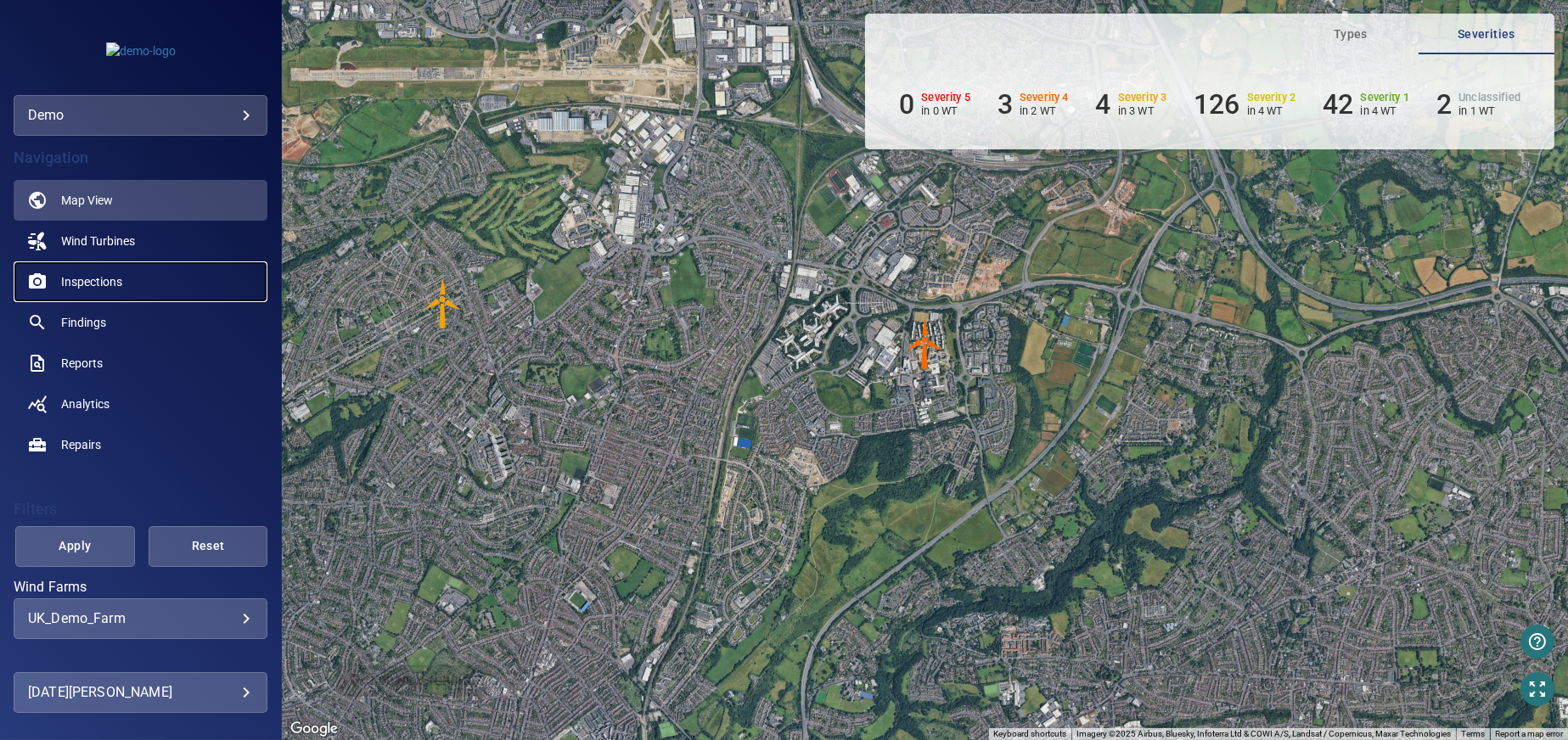
click at [84, 279] on span "Inspections" at bounding box center [92, 281] width 61 height 17
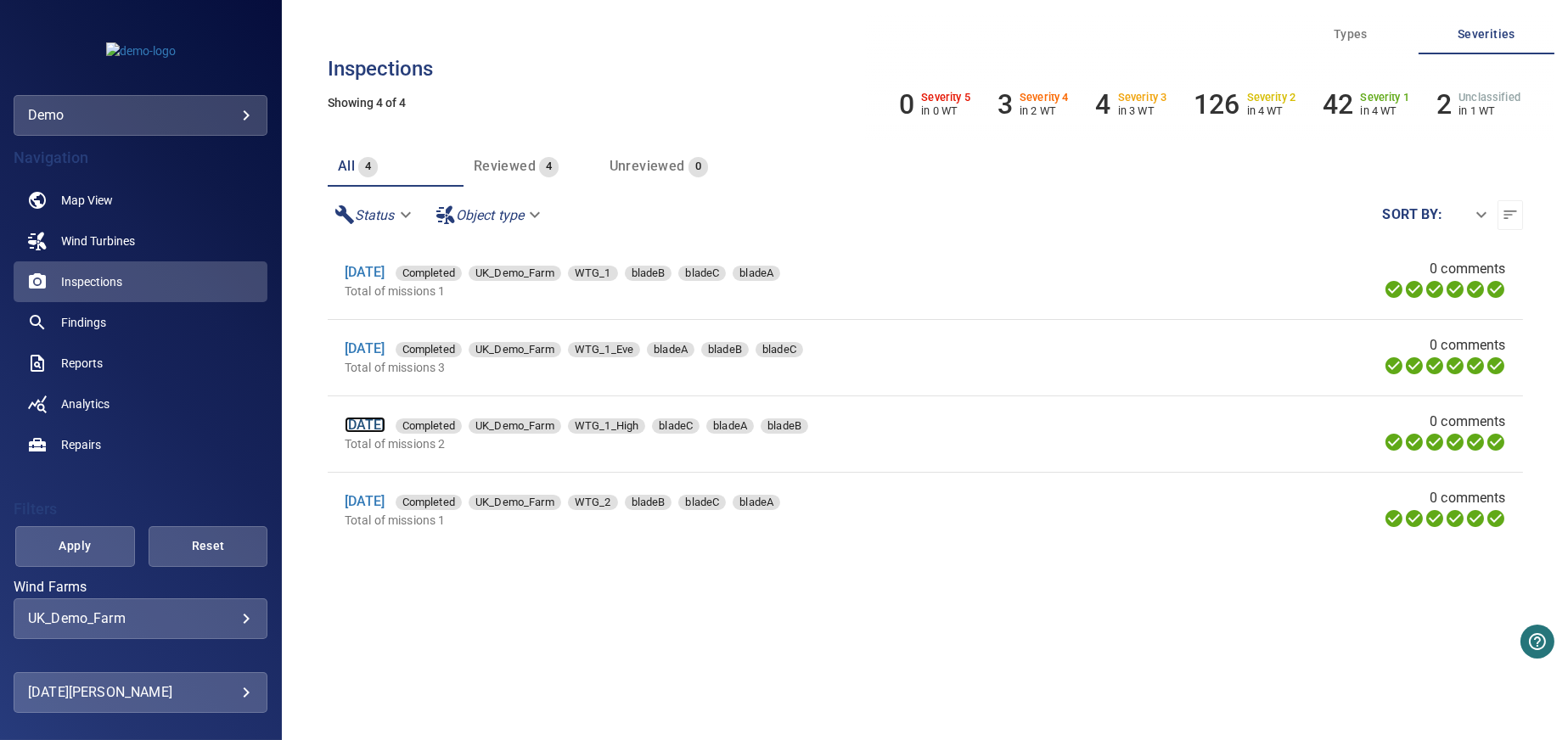
click at [378, 427] on link "[DATE]" at bounding box center [365, 425] width 41 height 16
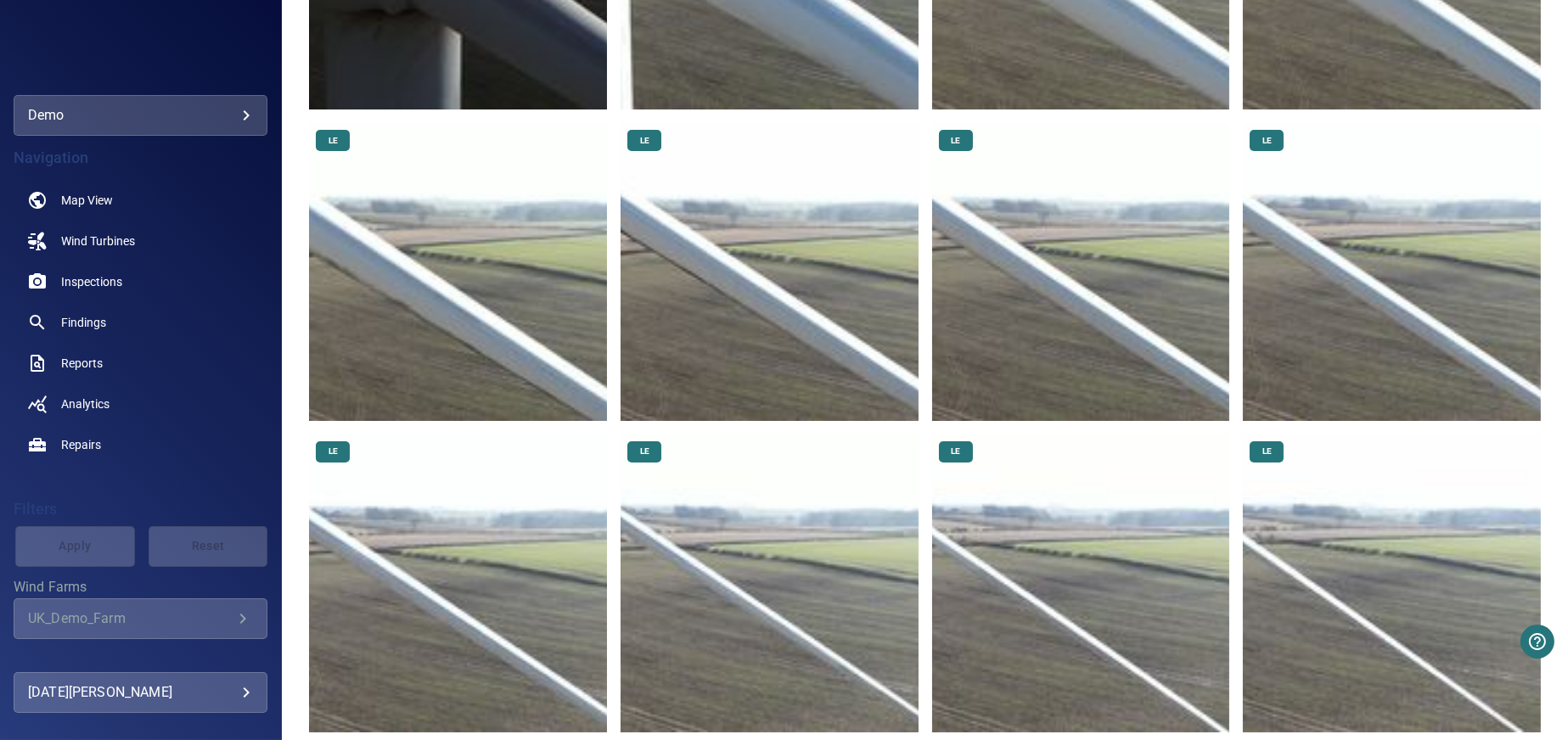
scroll to position [1018, 0]
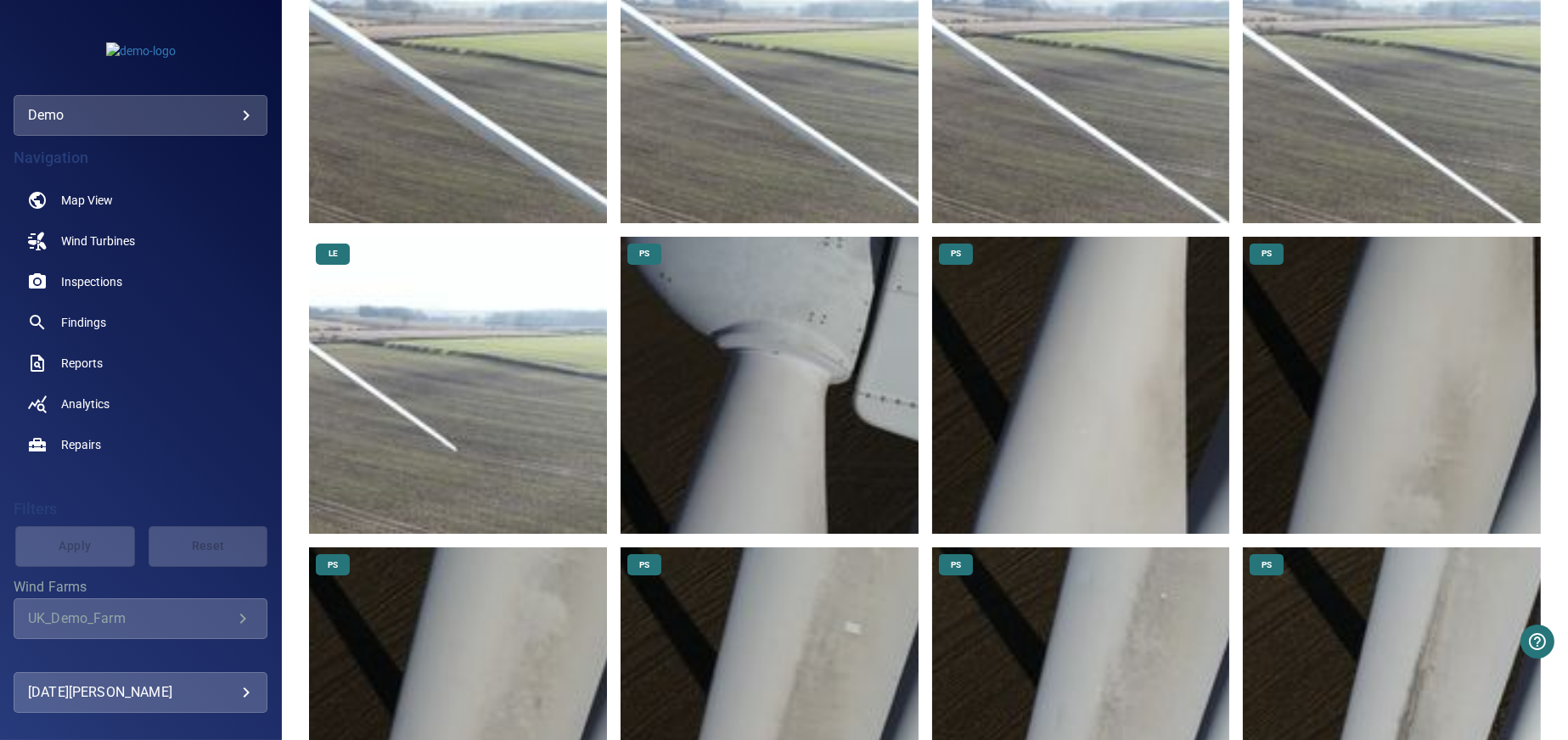
click at [494, 456] on img at bounding box center [458, 385] width 298 height 298
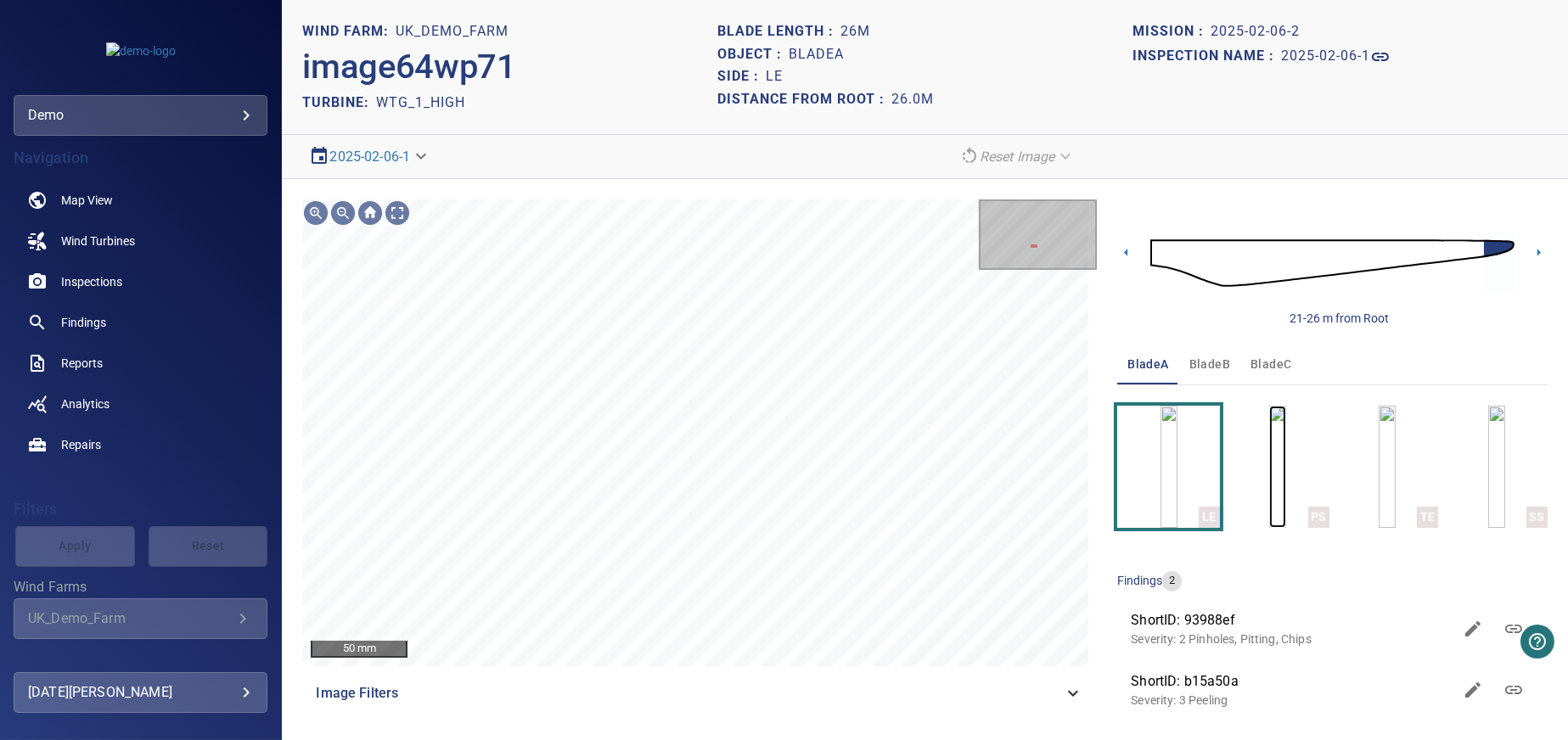
click at [1285, 483] on img "button" at bounding box center [1278, 467] width 17 height 122
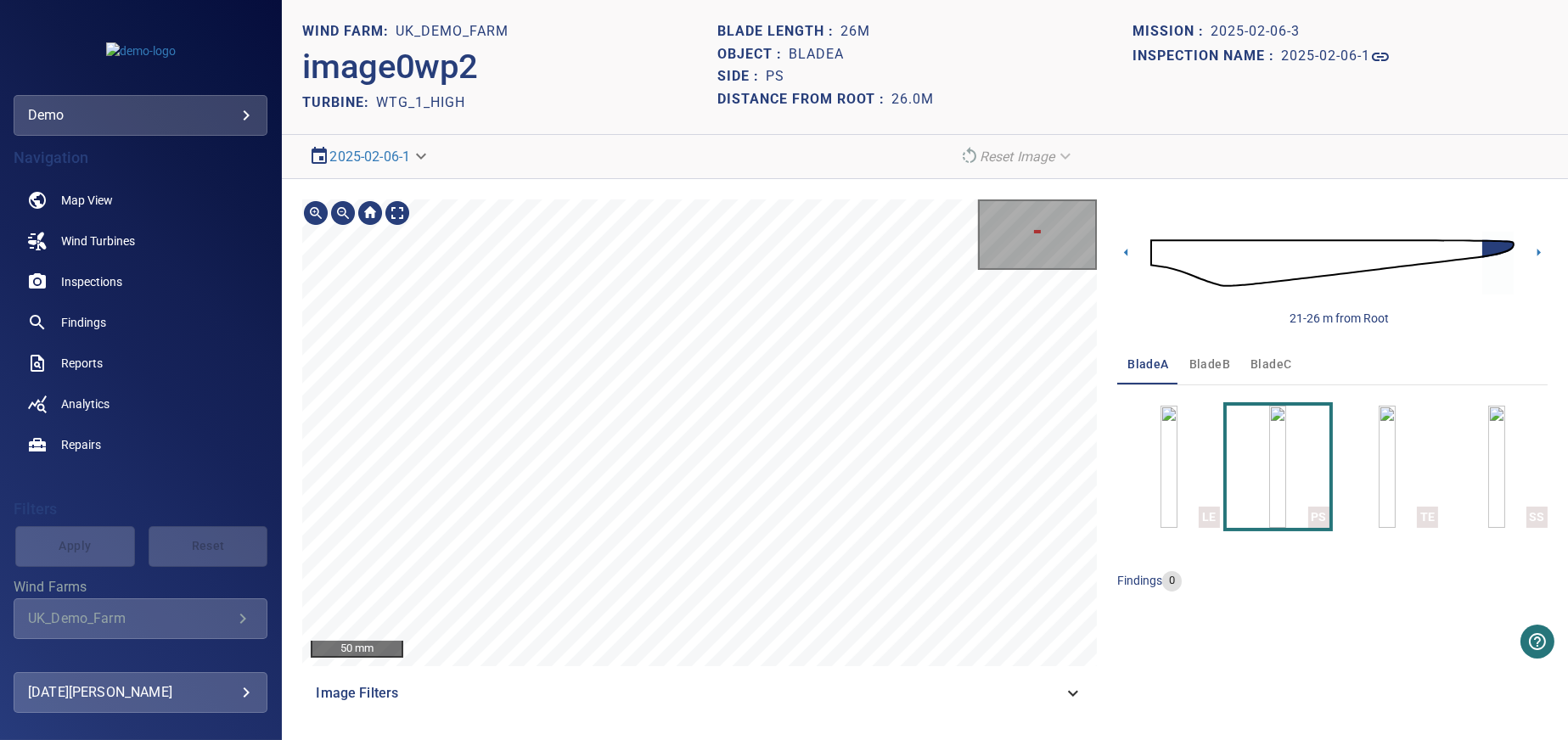
click at [940, 739] on html "**********" at bounding box center [784, 370] width 1568 height 740
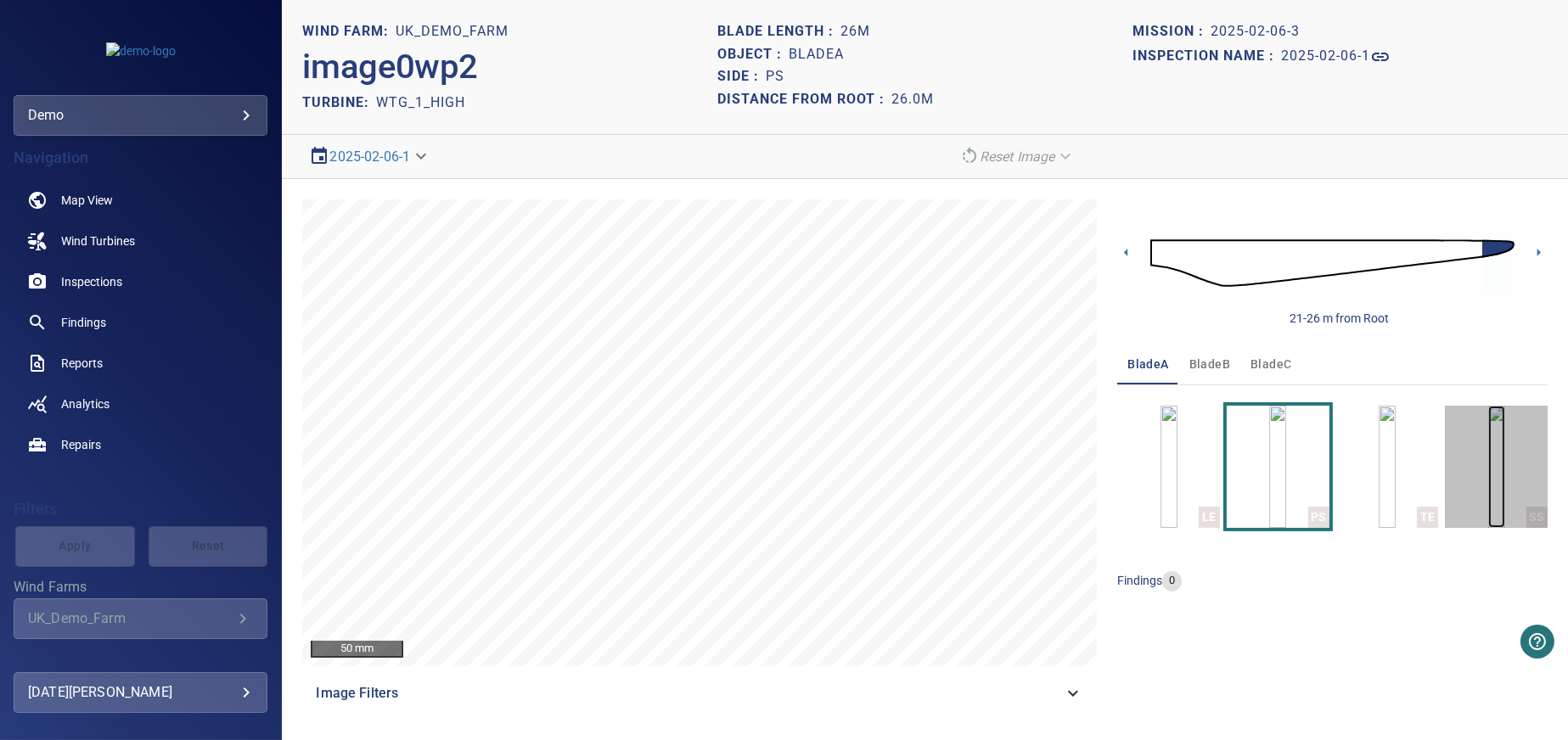
click at [1497, 460] on img "button" at bounding box center [1497, 467] width 17 height 122
